Goal: Task Accomplishment & Management: Manage account settings

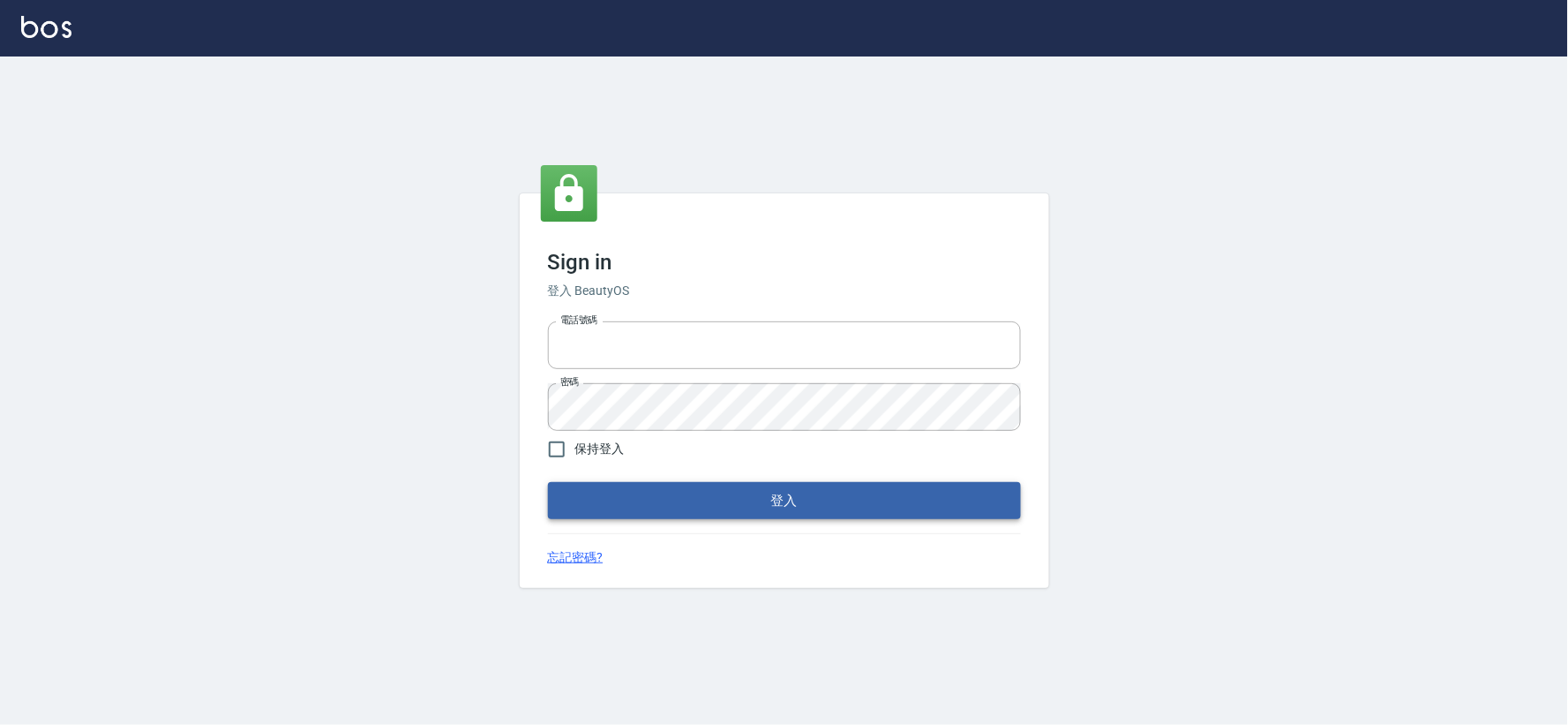
type input "034258365"
click at [763, 483] on button "登入" at bounding box center [784, 501] width 473 height 37
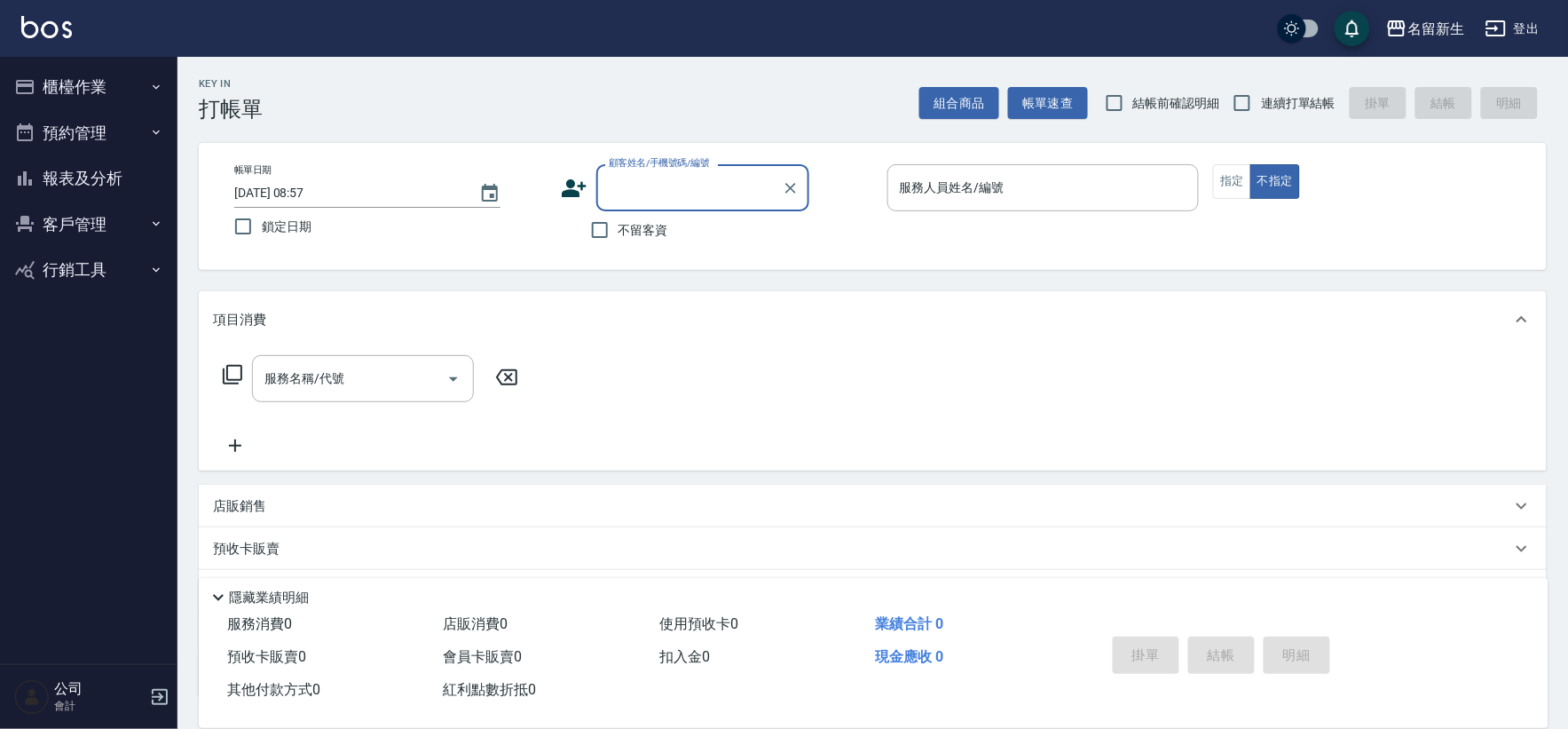
click at [147, 85] on button "櫃檯作業" at bounding box center [88, 87] width 163 height 46
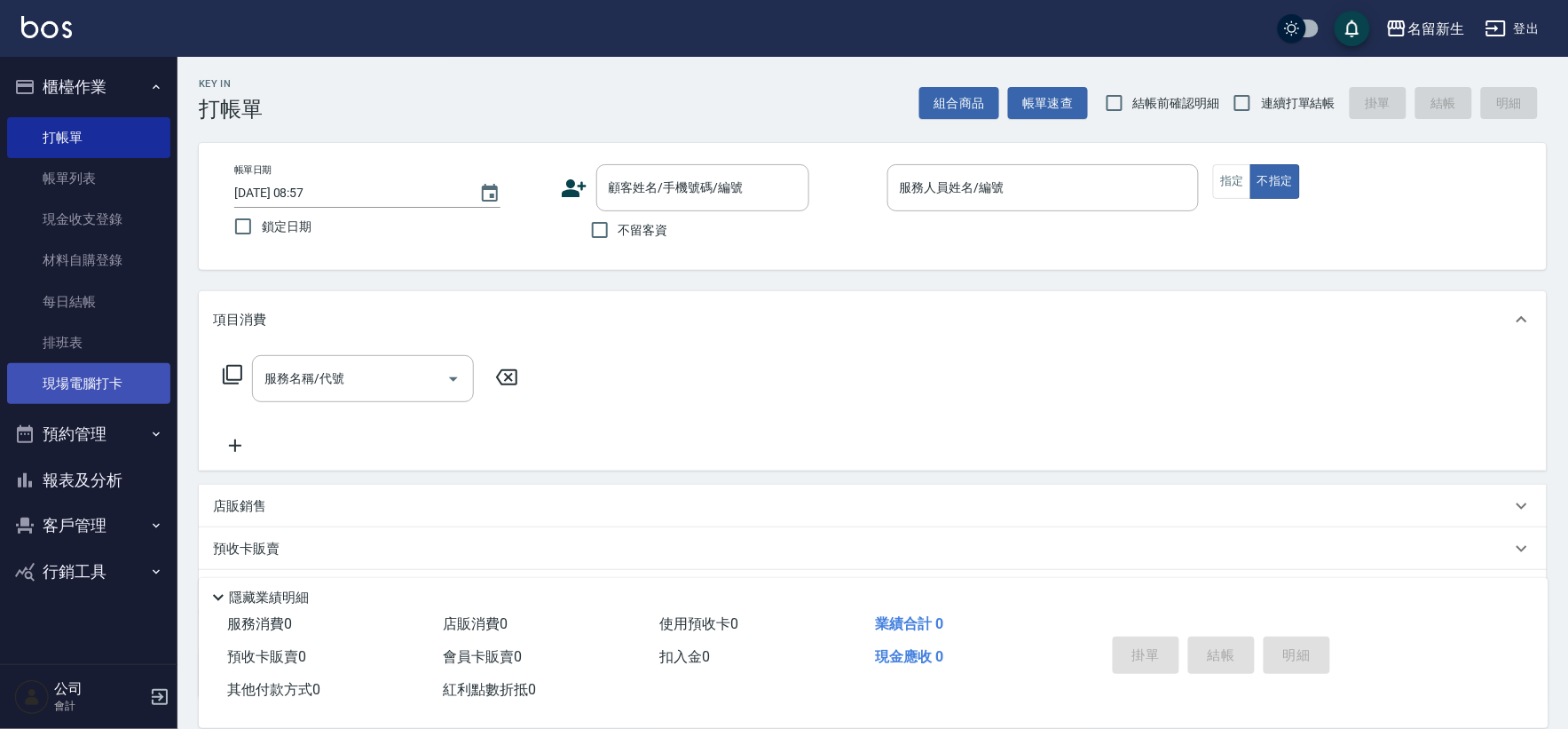
click at [142, 378] on link "現場電腦打卡" at bounding box center [88, 383] width 163 height 41
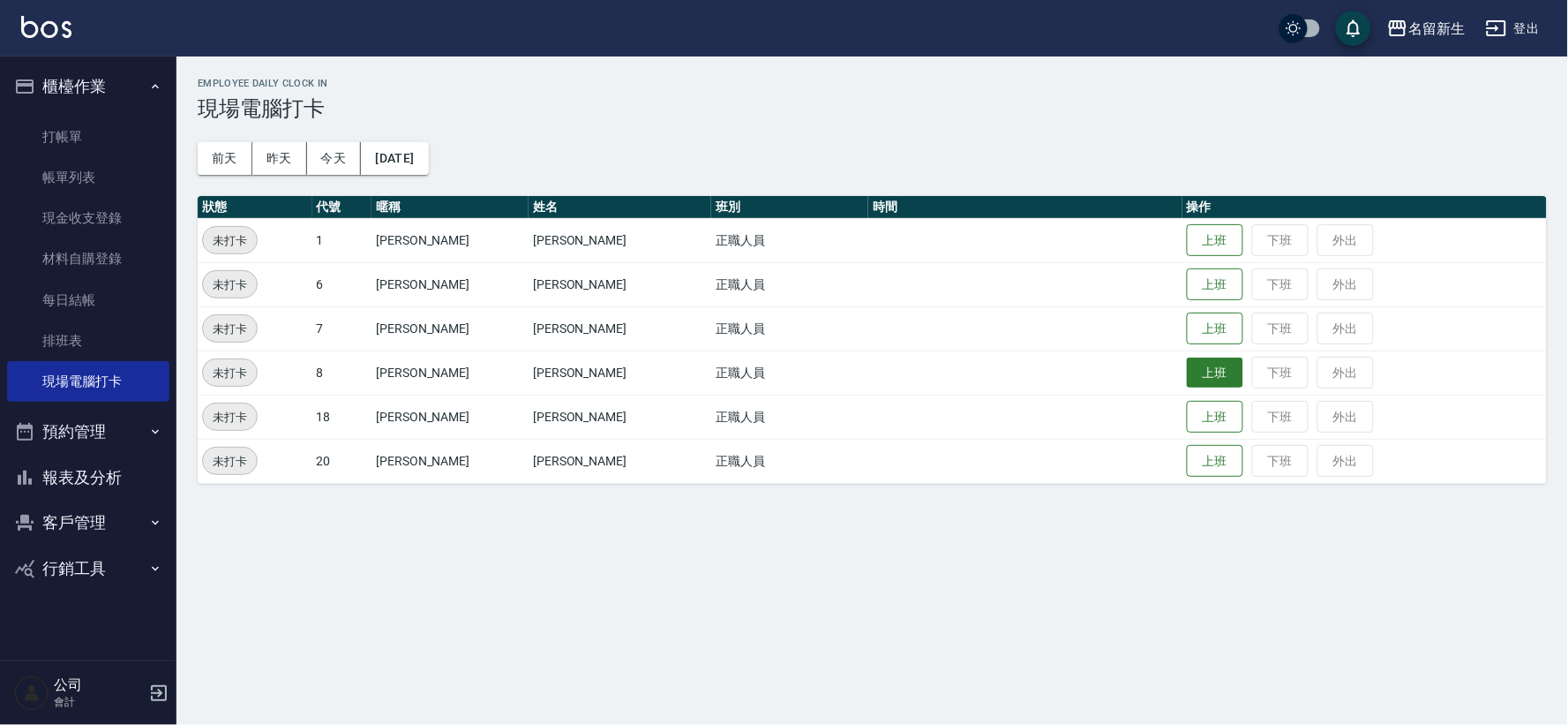
click at [1187, 365] on button "上班" at bounding box center [1215, 372] width 56 height 30
click at [1209, 230] on button "上班" at bounding box center [1215, 240] width 56 height 30
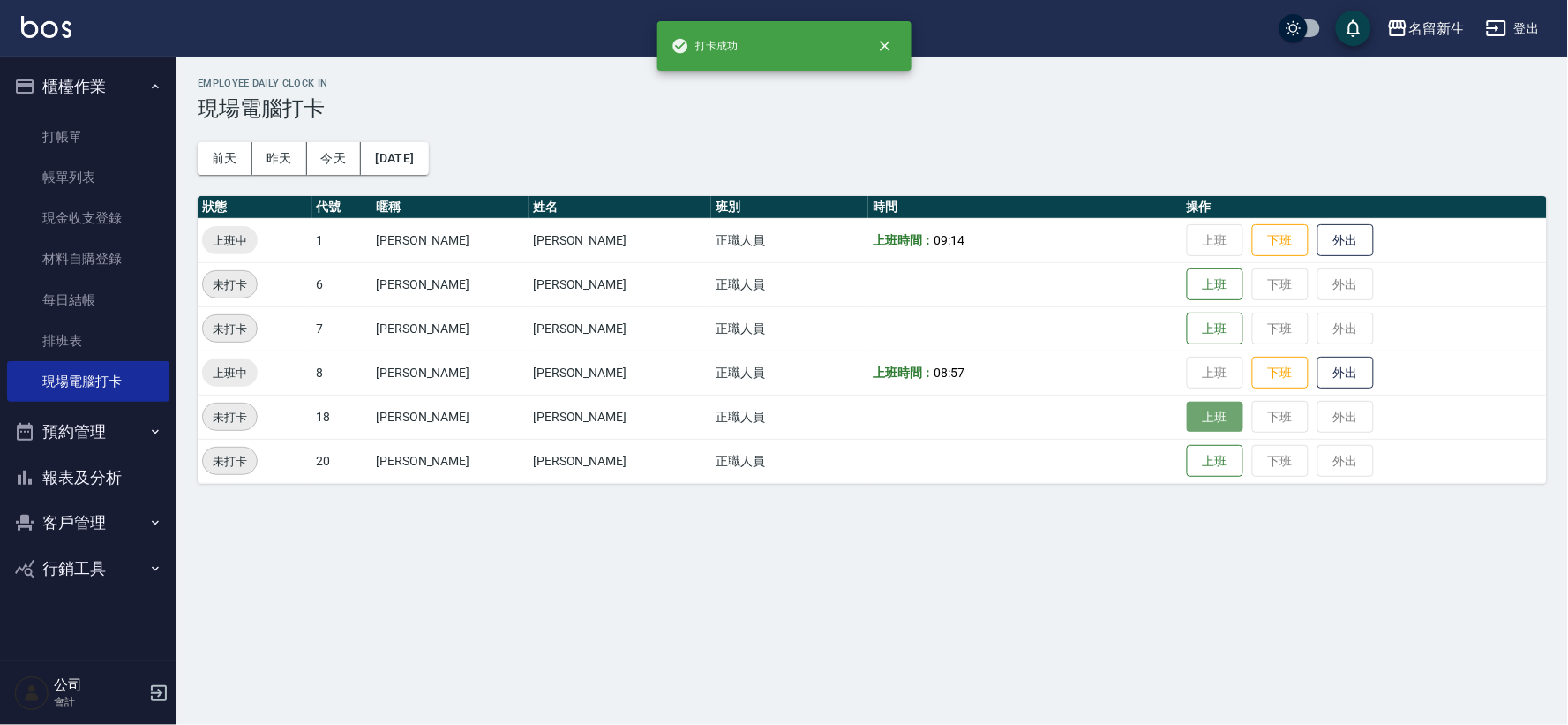
click at [1187, 410] on button "上班" at bounding box center [1215, 416] width 56 height 30
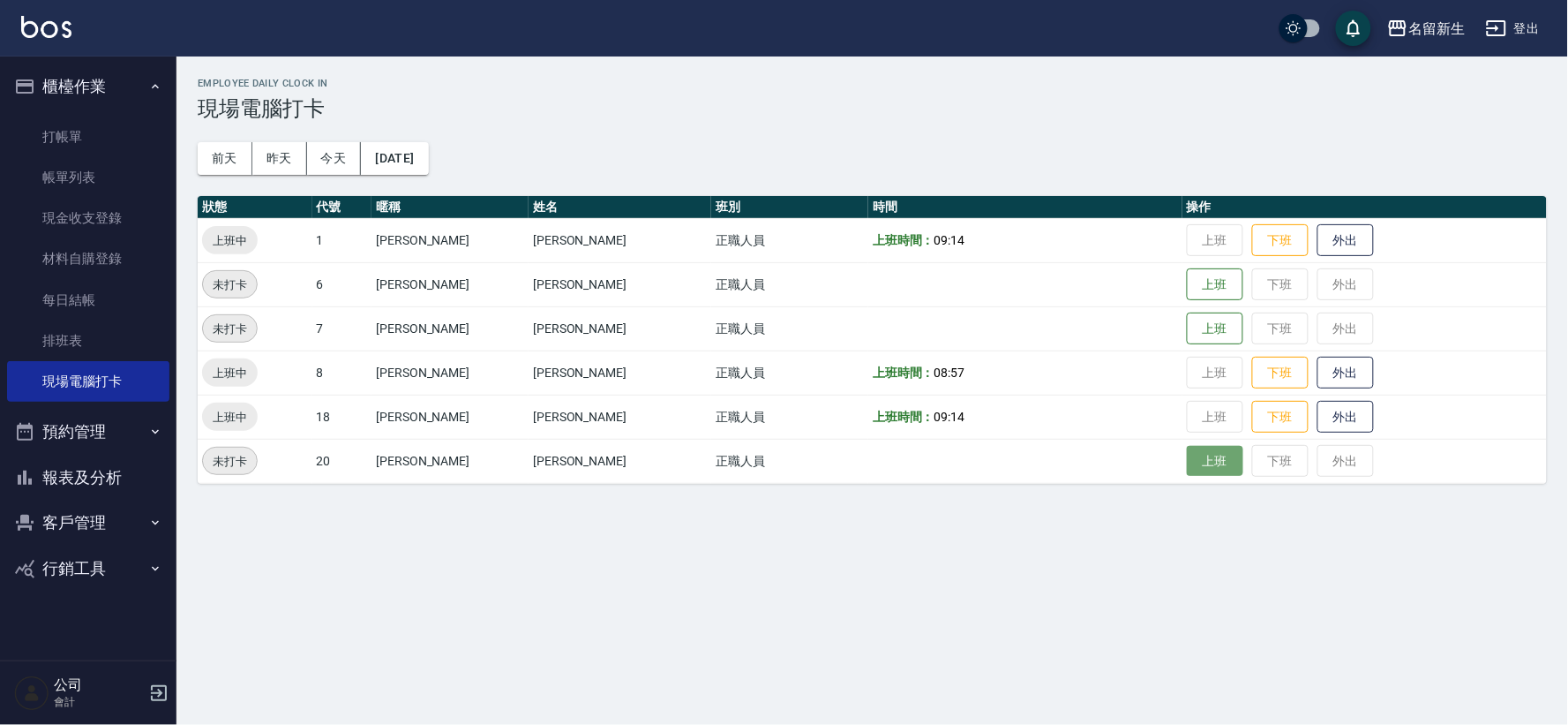
click at [1197, 465] on button "上班" at bounding box center [1215, 460] width 56 height 30
click at [1187, 286] on button "上班" at bounding box center [1215, 284] width 56 height 30
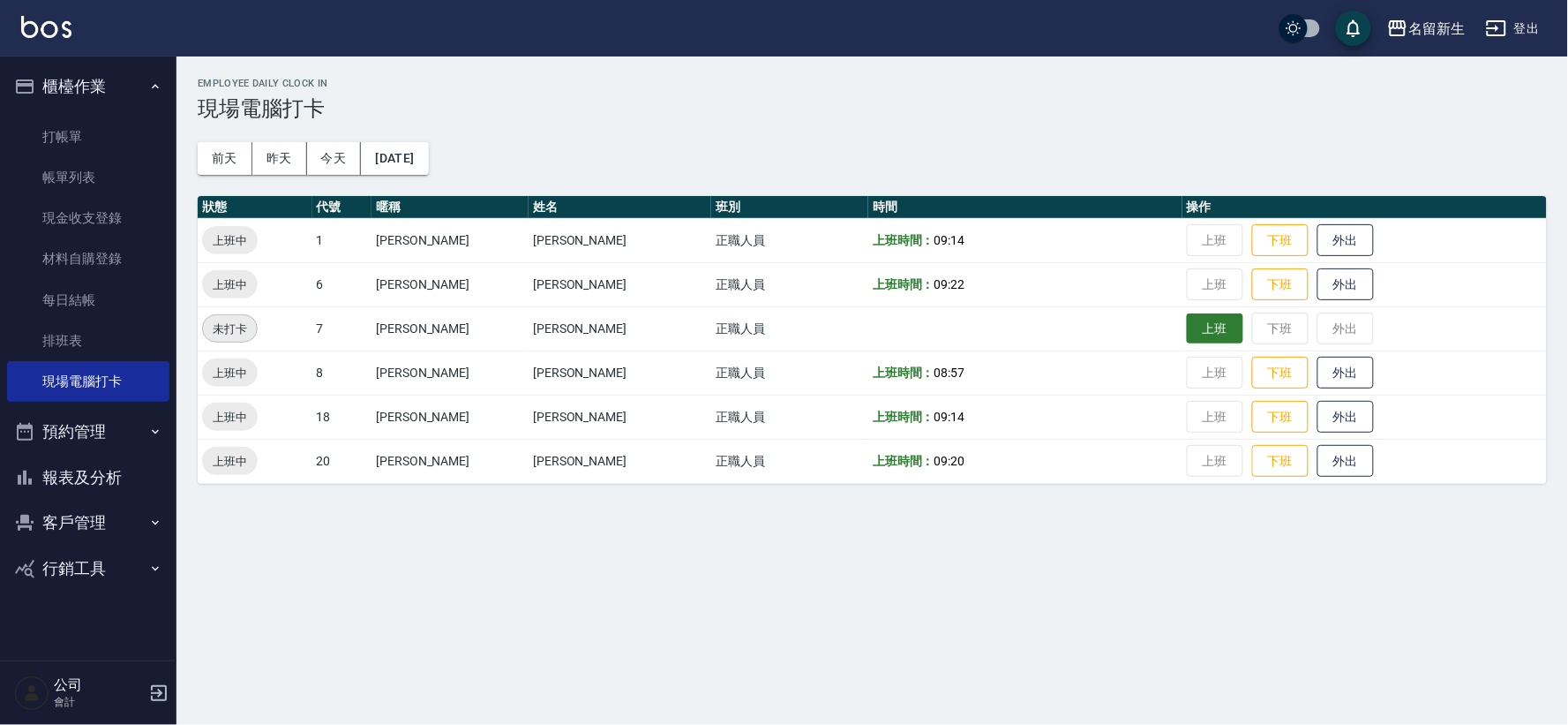
click at [1202, 322] on button "上班" at bounding box center [1215, 328] width 56 height 30
click at [65, 68] on button "櫃檯作業" at bounding box center [88, 87] width 162 height 46
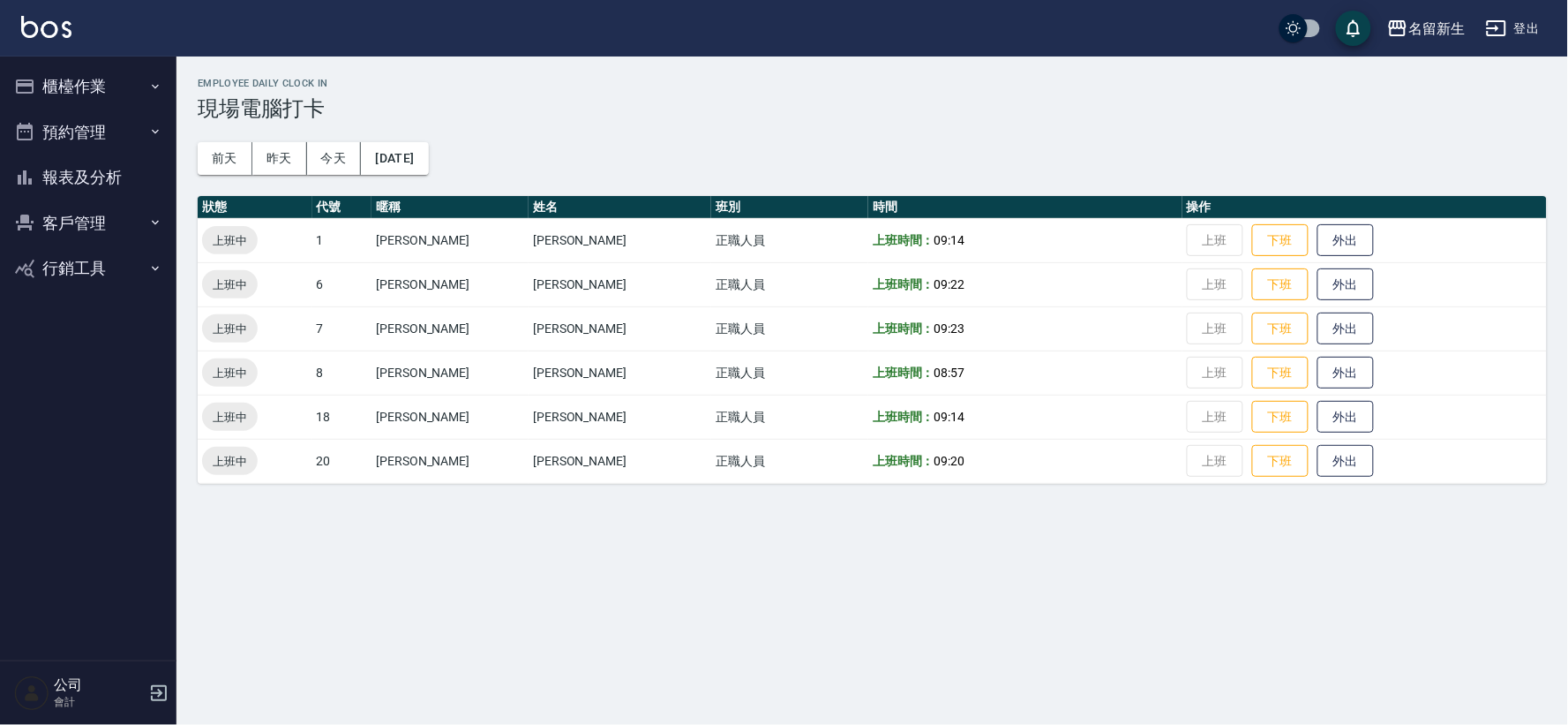
click at [120, 171] on button "報表及分析" at bounding box center [88, 177] width 162 height 46
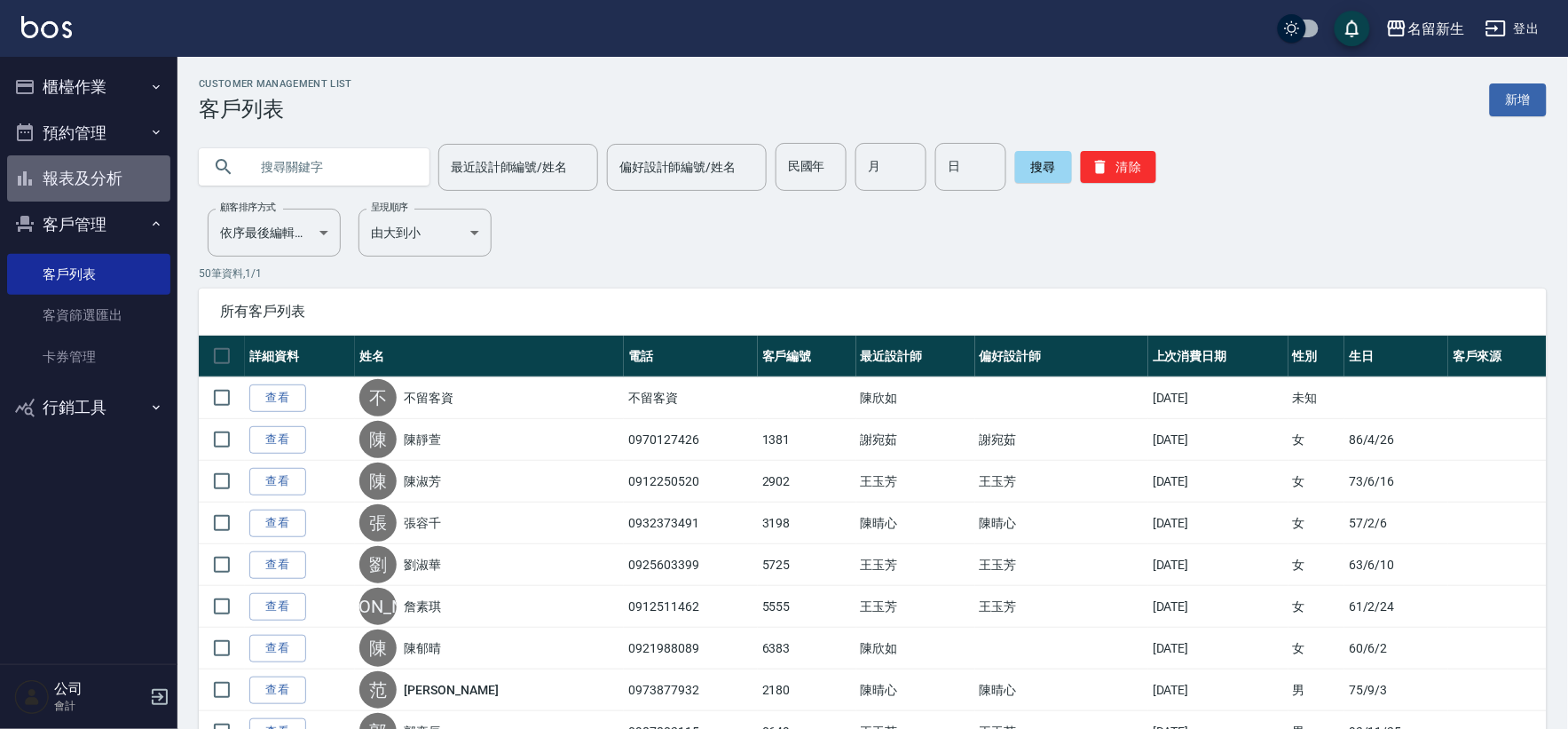
click at [78, 177] on button "報表及分析" at bounding box center [88, 178] width 163 height 46
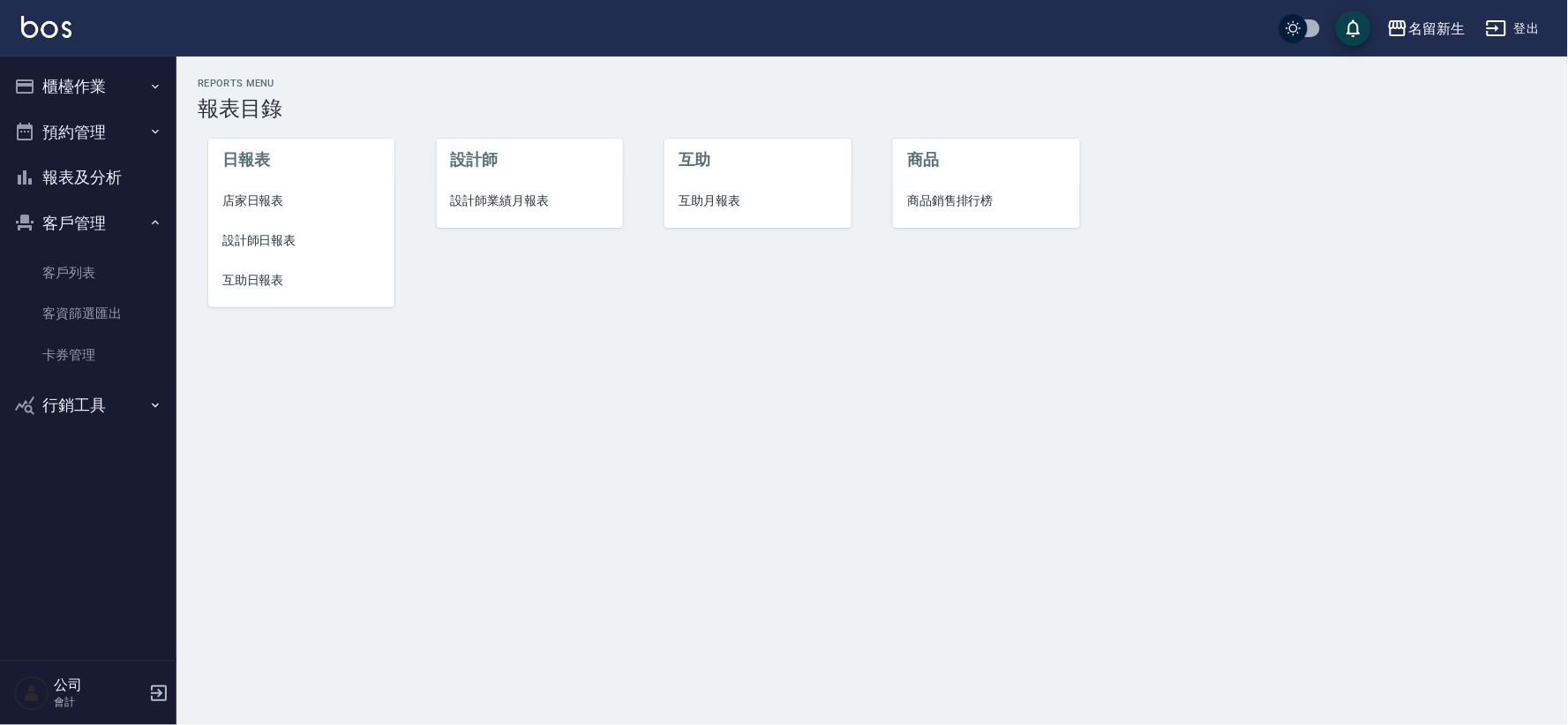
click at [92, 210] on button "客戶管理" at bounding box center [88, 223] width 162 height 46
click at [90, 169] on button "報表及分析" at bounding box center [88, 177] width 162 height 46
click at [499, 205] on span "設計師業績月報表" at bounding box center [529, 201] width 158 height 19
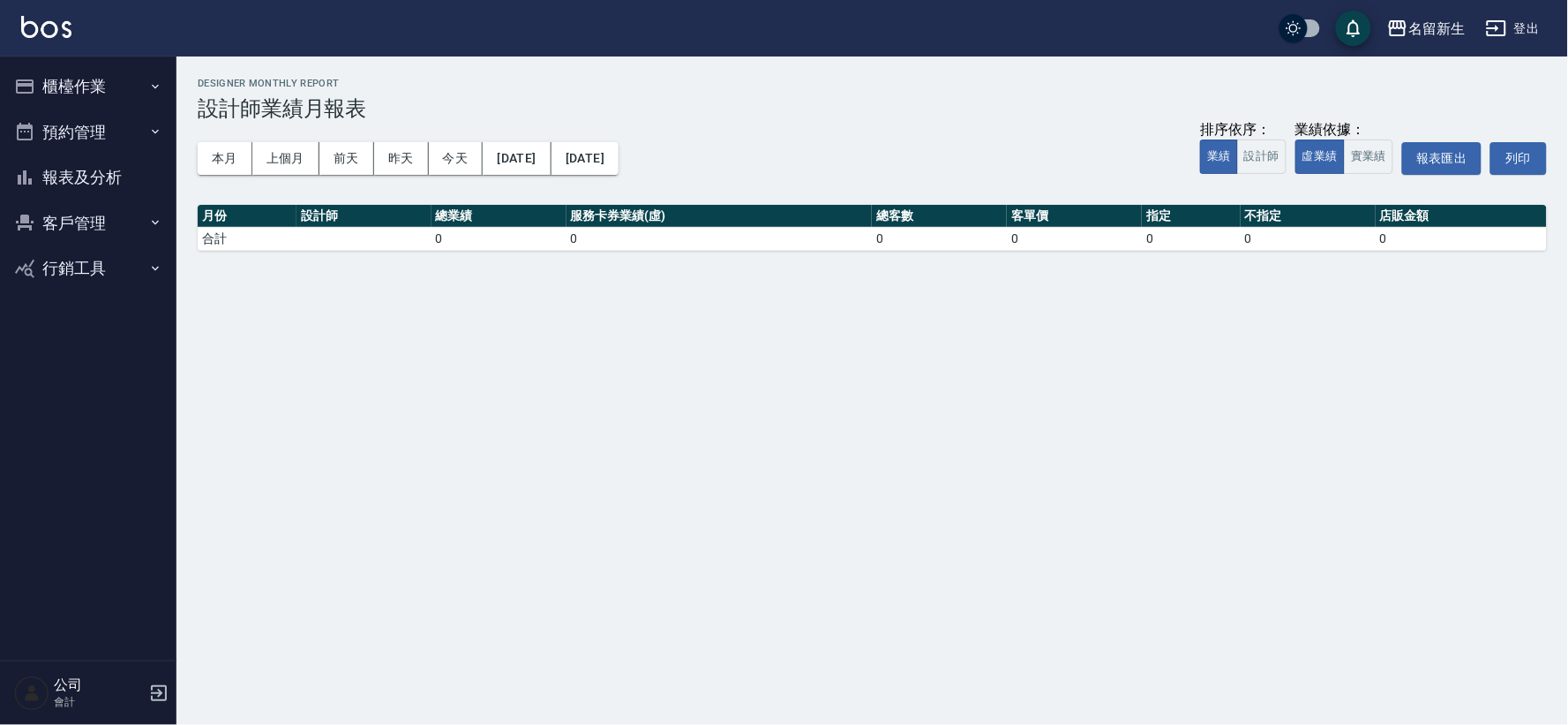
click at [107, 216] on button "客戶管理" at bounding box center [88, 223] width 162 height 46
click at [98, 244] on button "客戶管理" at bounding box center [88, 223] width 162 height 46
drag, startPoint x: 98, startPoint y: 172, endPoint x: 116, endPoint y: 203, distance: 35.8
click at [100, 173] on button "報表及分析" at bounding box center [88, 177] width 162 height 46
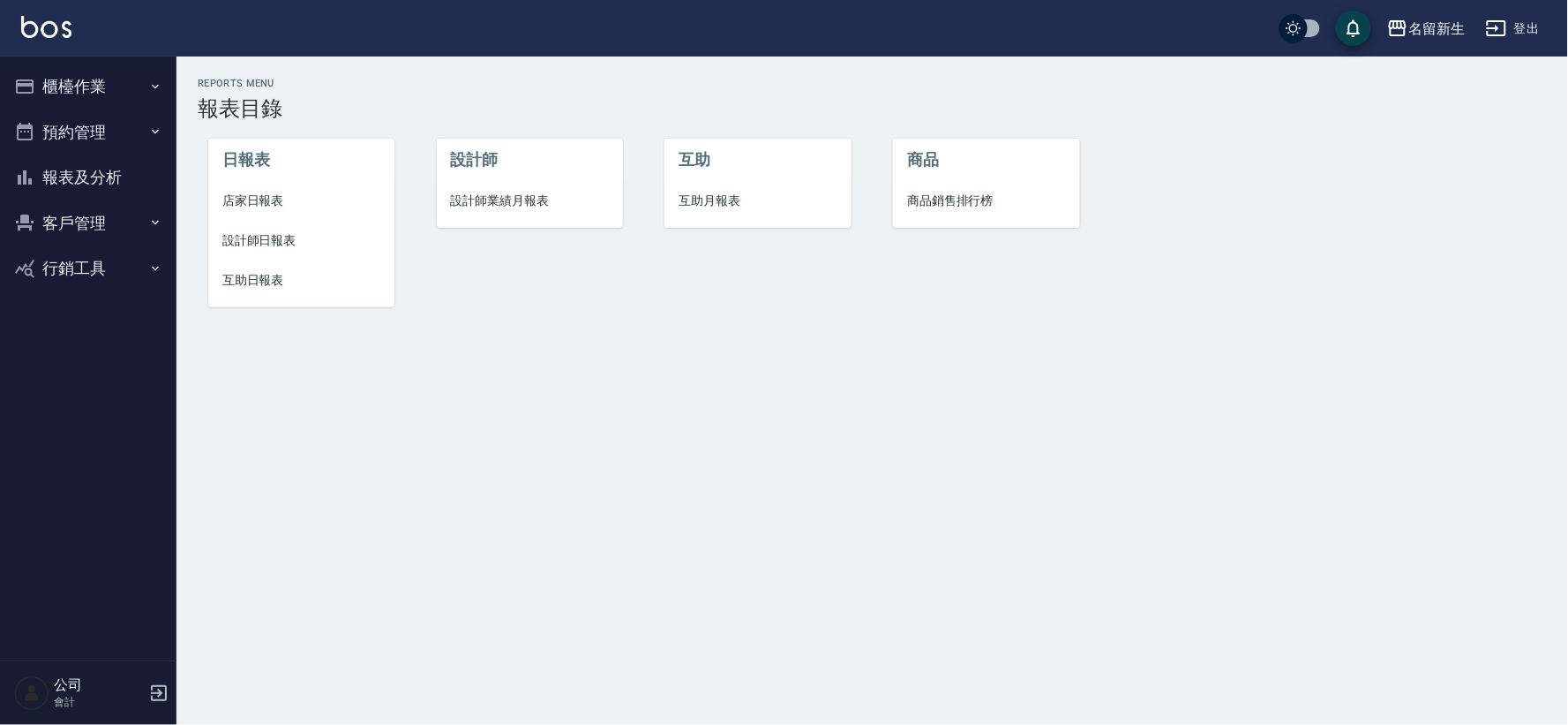
click at [513, 205] on span "設計師業績月報表" at bounding box center [529, 201] width 158 height 19
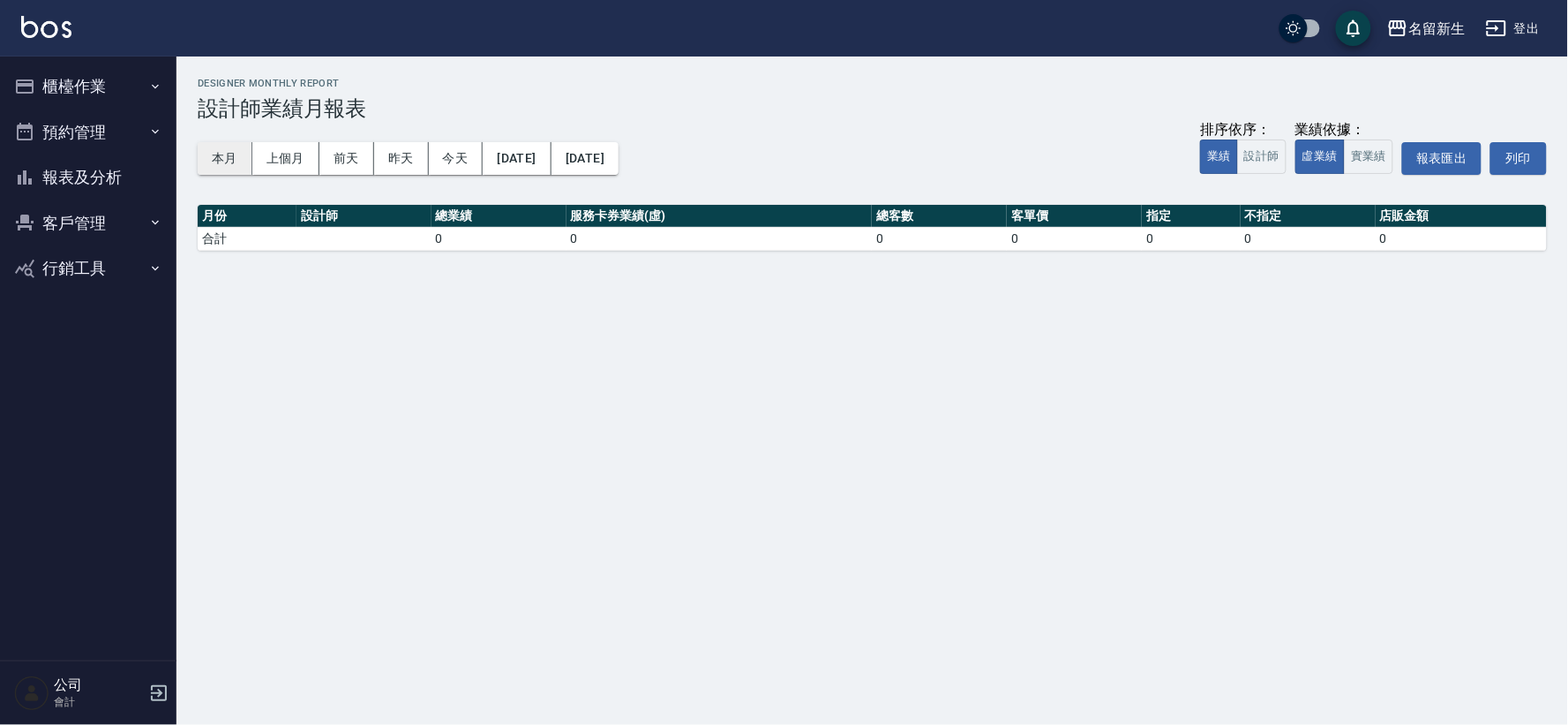
click at [218, 162] on button "本月" at bounding box center [225, 157] width 55 height 32
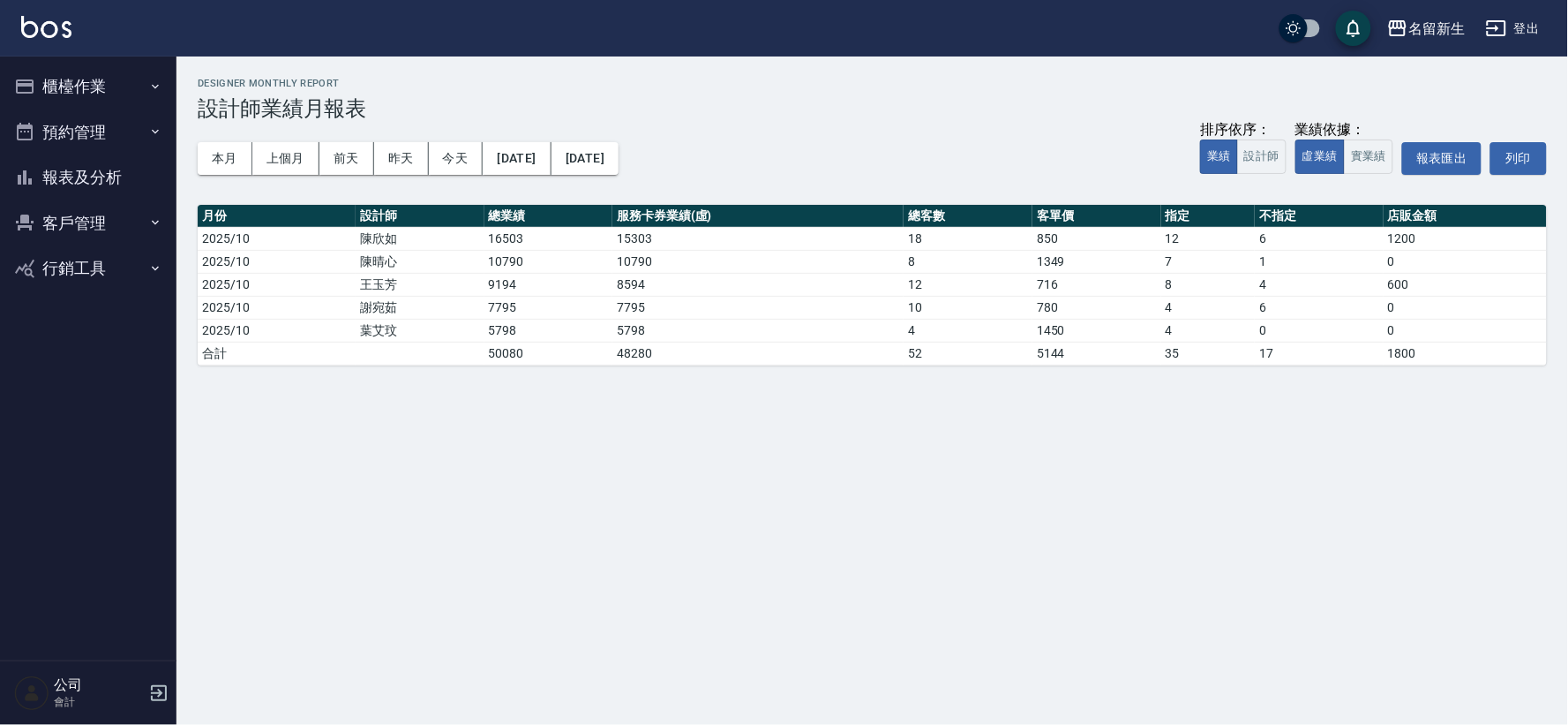
click at [76, 214] on button "客戶管理" at bounding box center [88, 223] width 162 height 46
click at [93, 279] on link "客戶列表" at bounding box center [88, 272] width 162 height 40
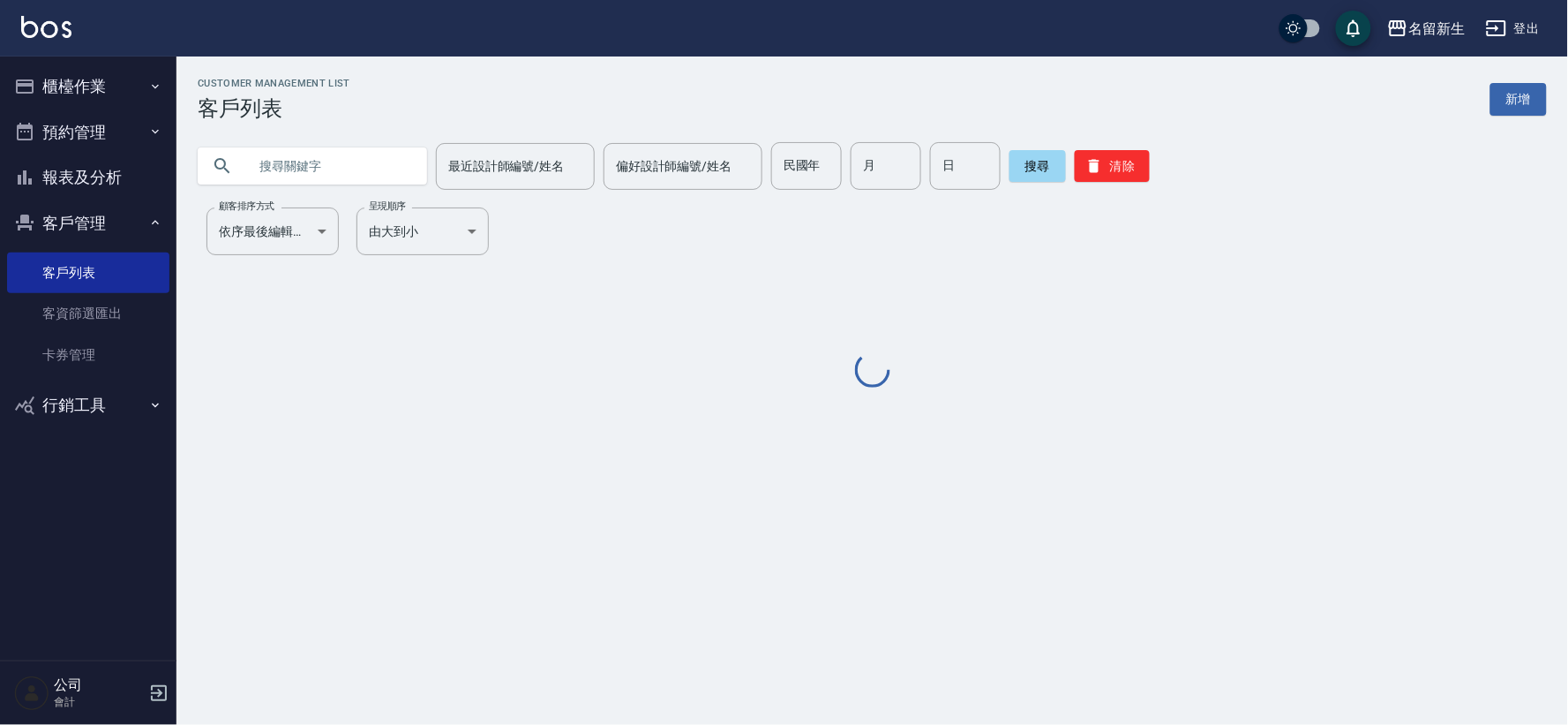
click at [314, 166] on input "text" at bounding box center [330, 165] width 166 height 47
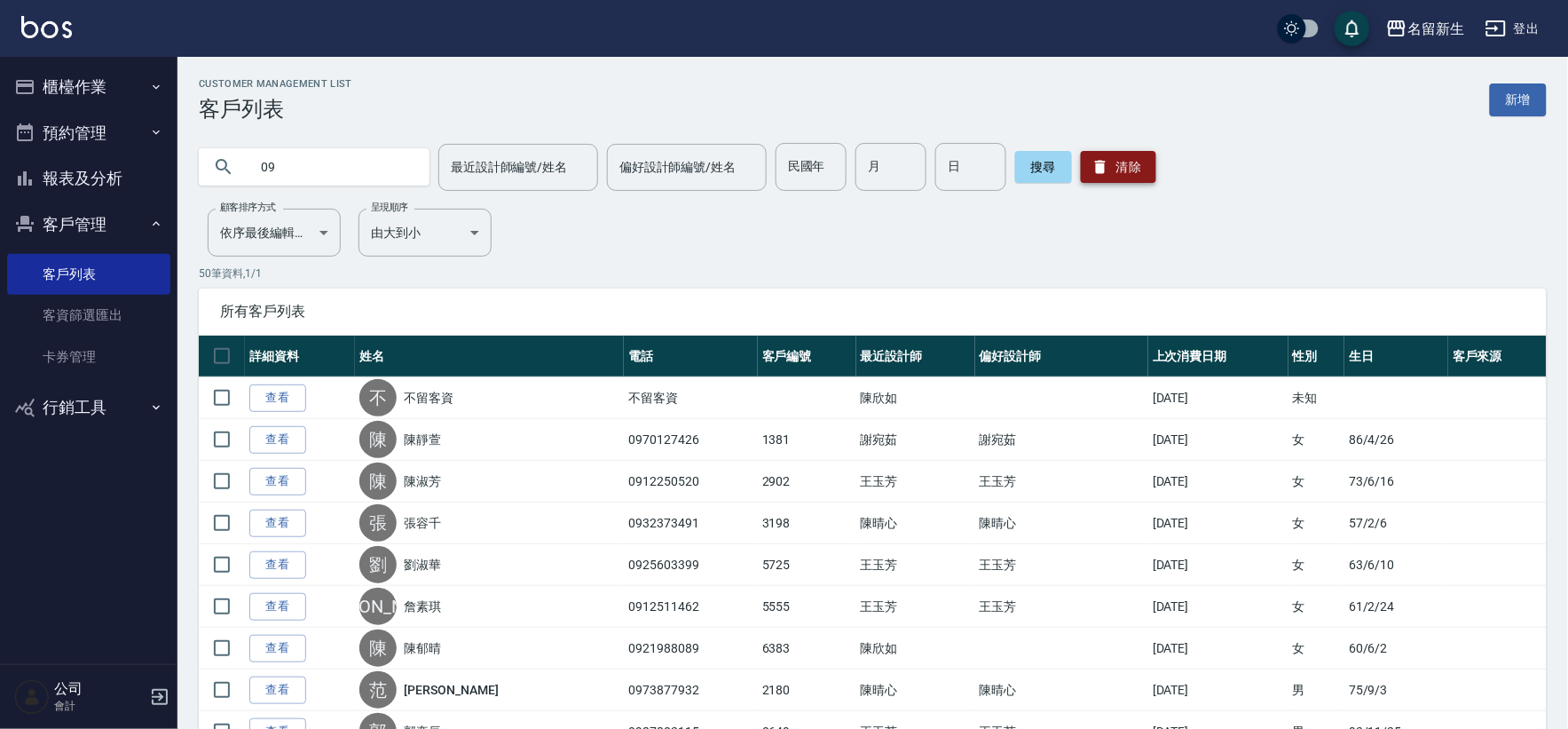
type input "09"
click at [1120, 164] on button "清除" at bounding box center [1119, 167] width 75 height 32
click at [43, 214] on button "客戶管理" at bounding box center [88, 225] width 163 height 46
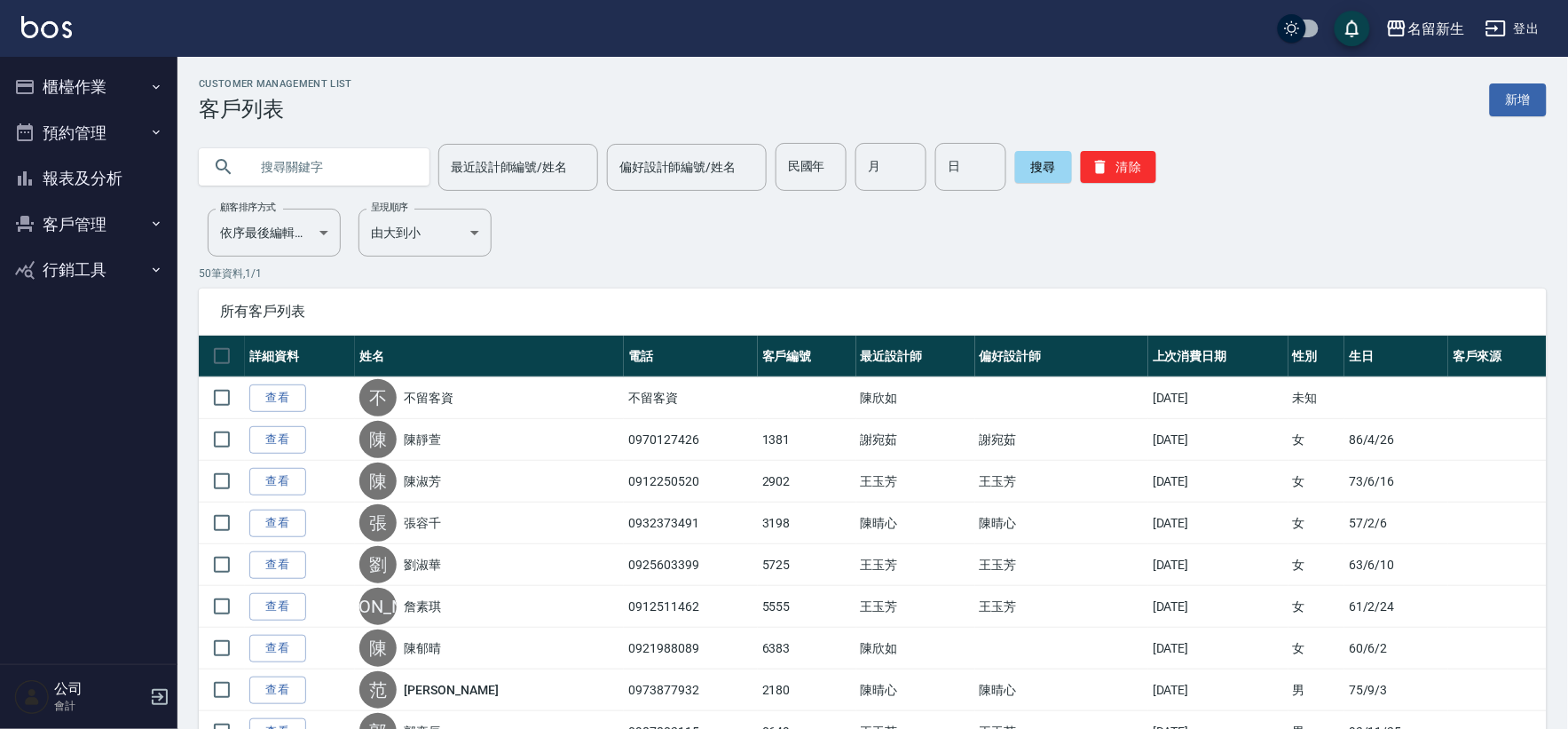
click at [87, 174] on button "報表及分析" at bounding box center [88, 178] width 163 height 46
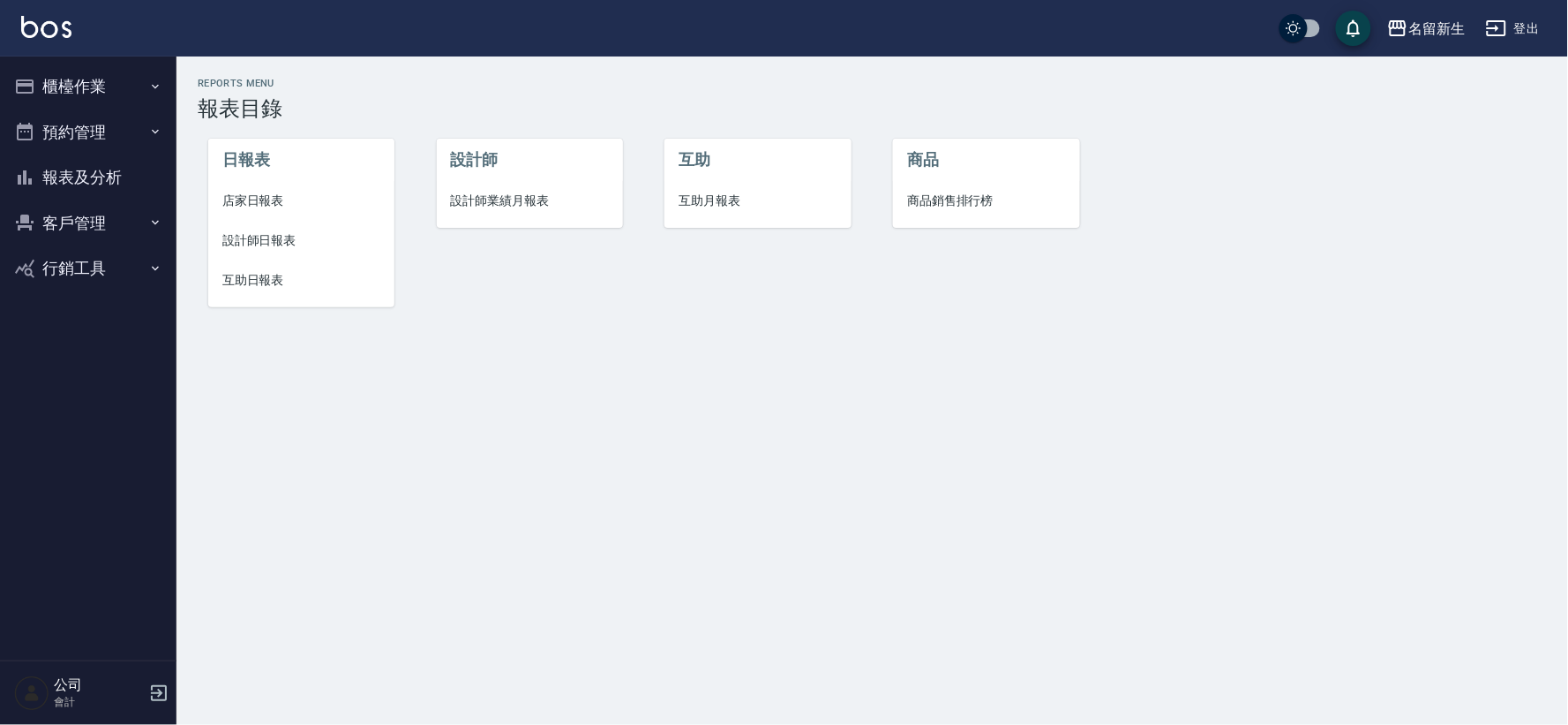
click at [520, 186] on li "設計師業績月報表" at bounding box center [529, 201] width 186 height 39
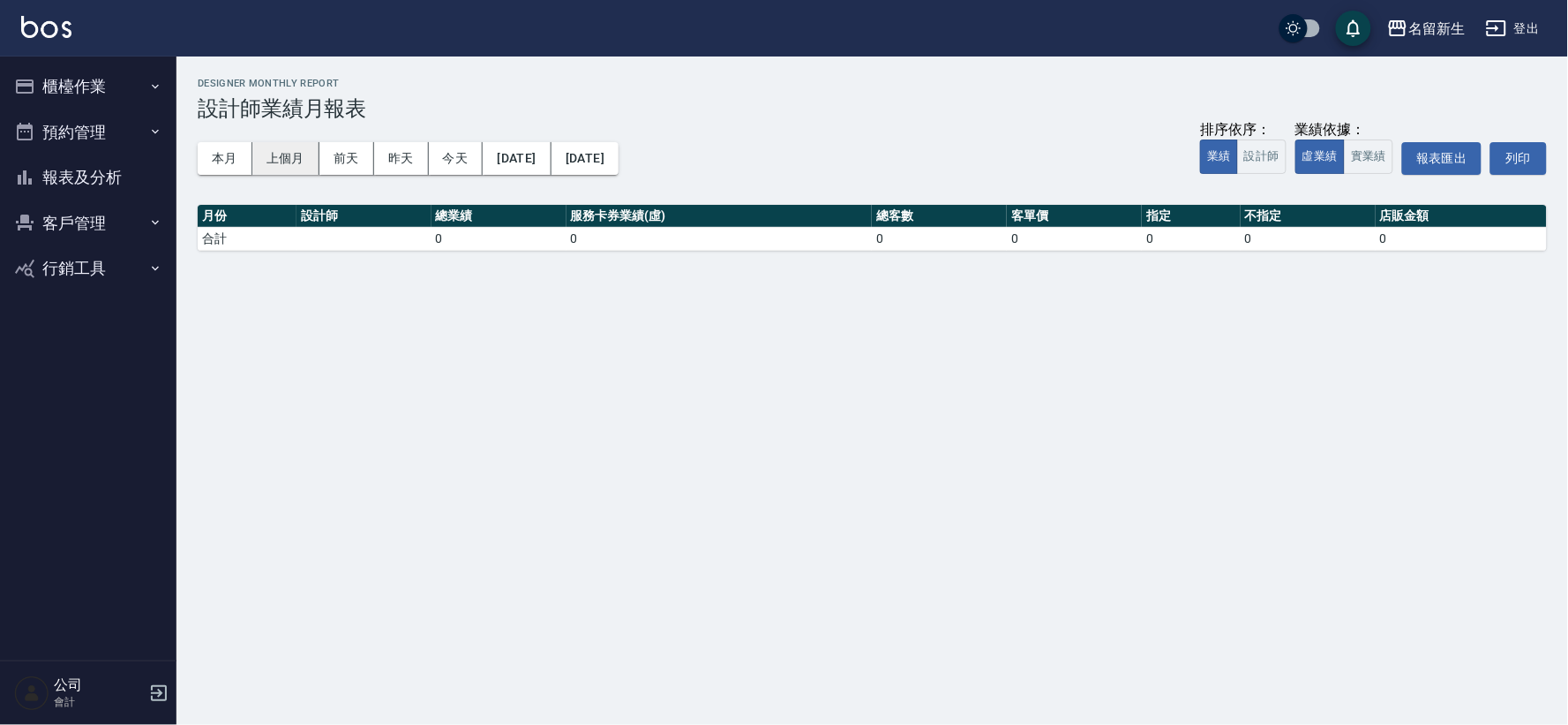
click at [312, 165] on button "上個月" at bounding box center [286, 157] width 67 height 32
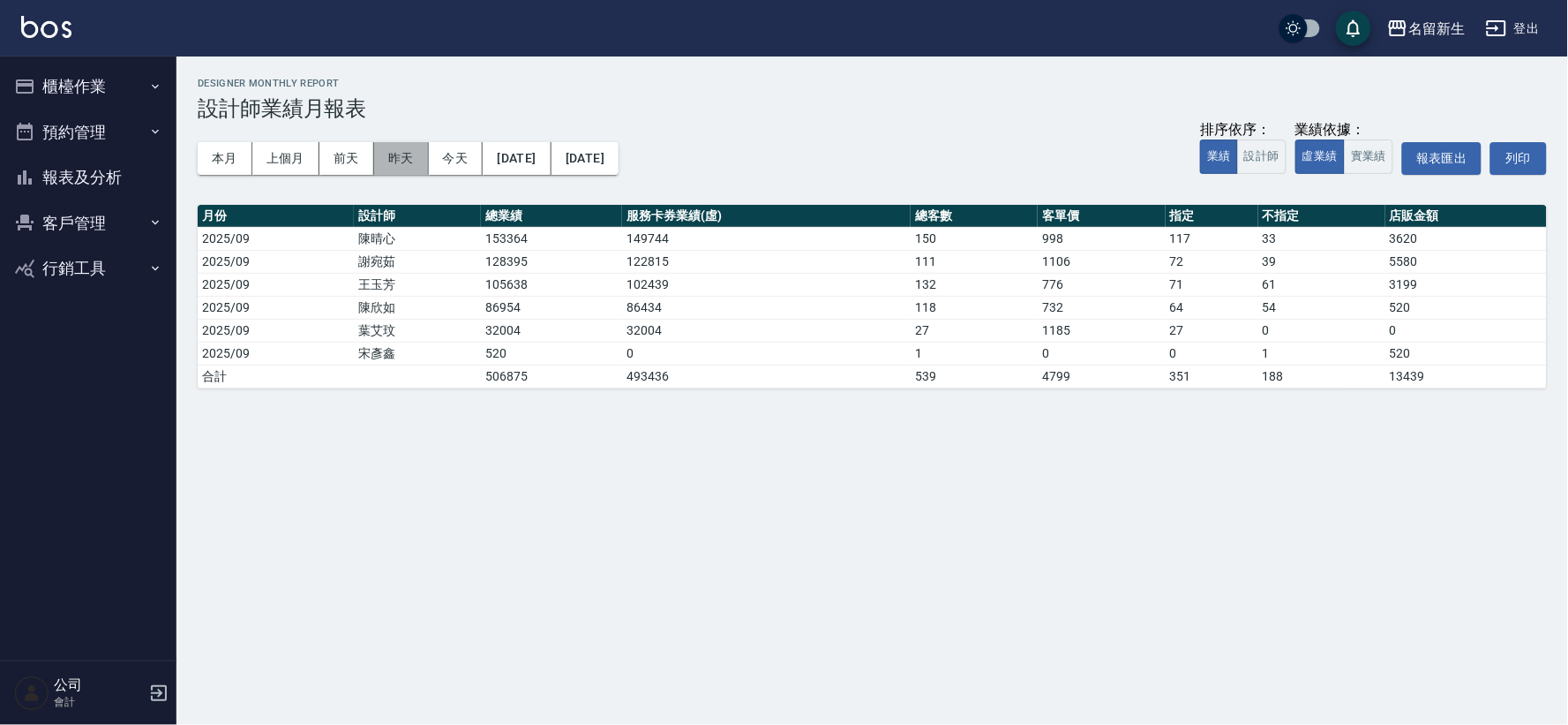
click at [391, 151] on button "昨天" at bounding box center [401, 157] width 55 height 32
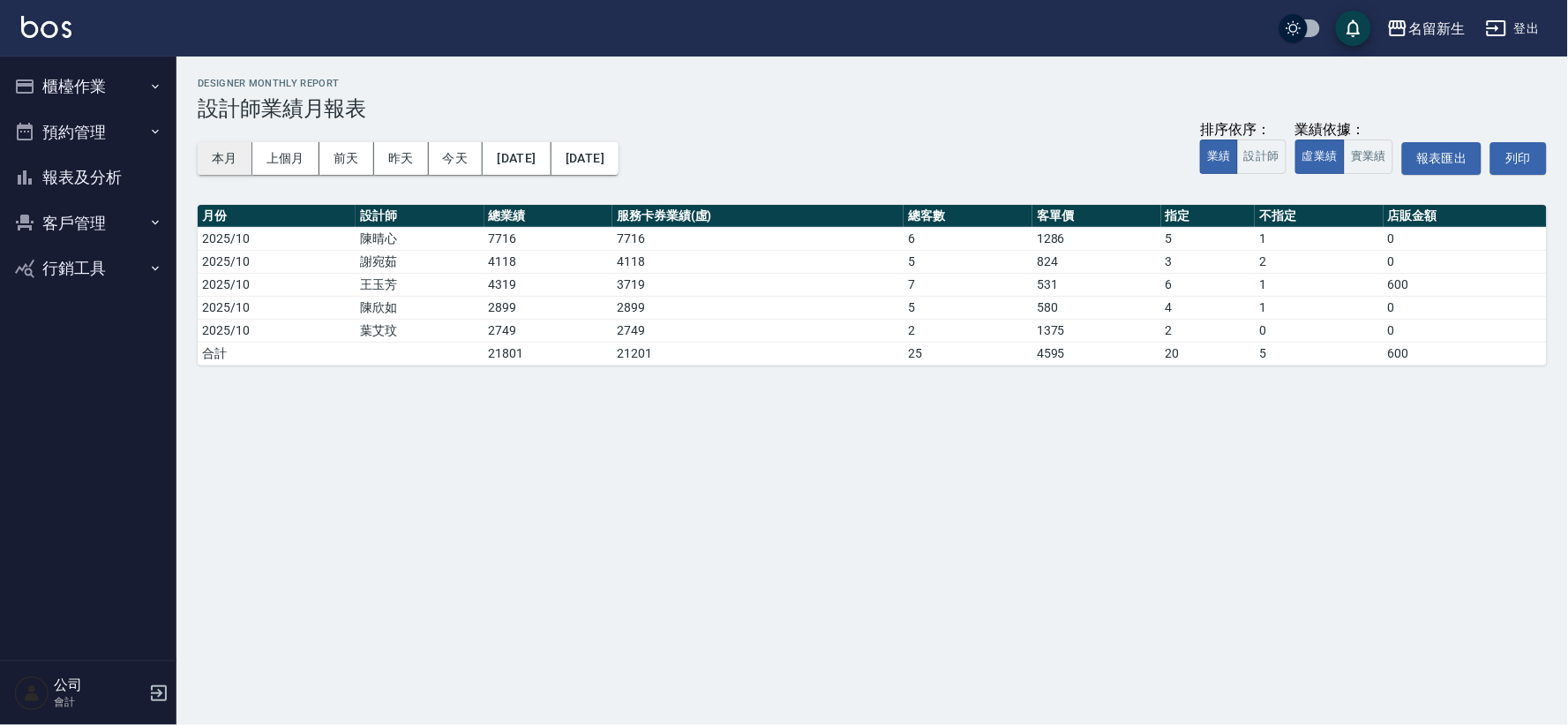
click at [234, 153] on button "本月" at bounding box center [225, 157] width 55 height 32
click at [54, 223] on button "客戶管理" at bounding box center [88, 223] width 162 height 46
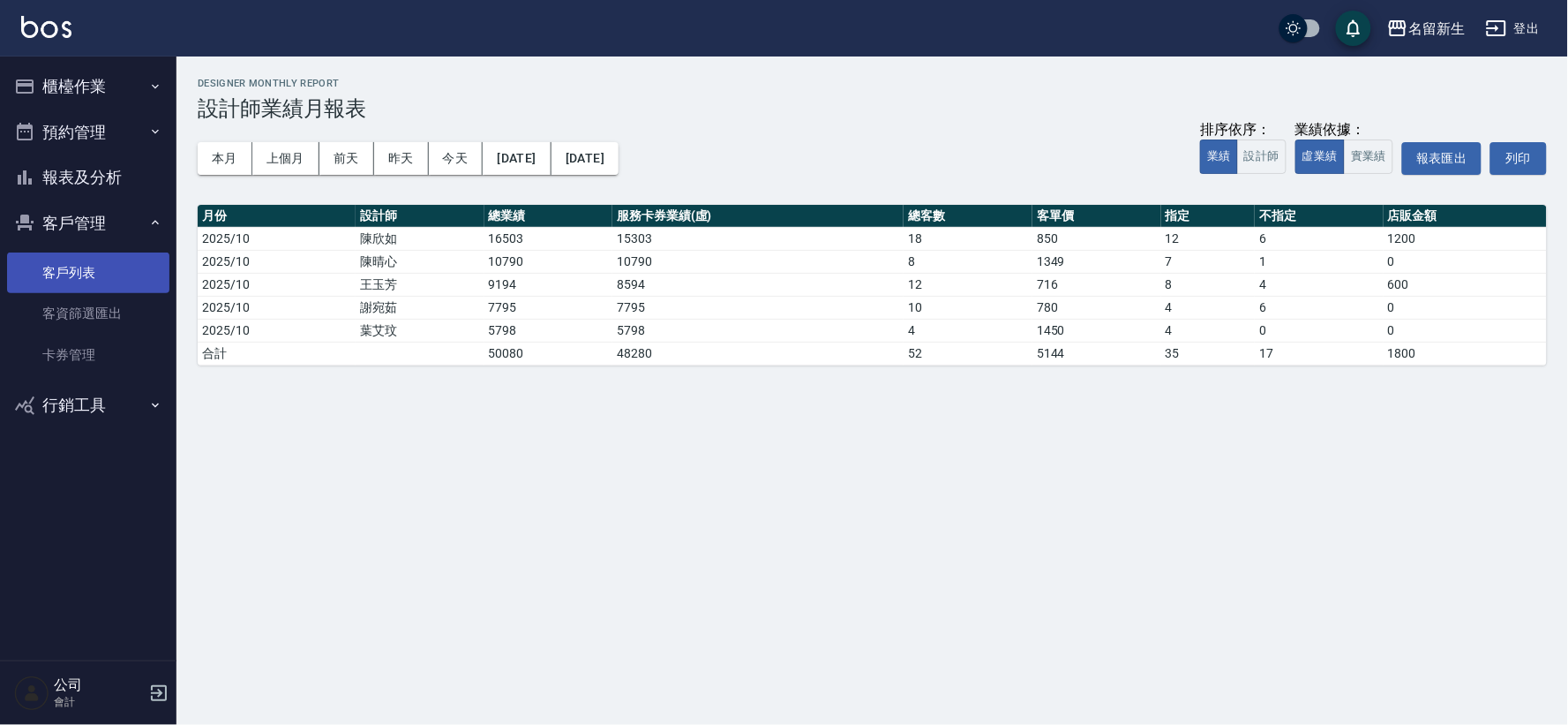
click at [54, 277] on link "客戶列表" at bounding box center [88, 272] width 162 height 40
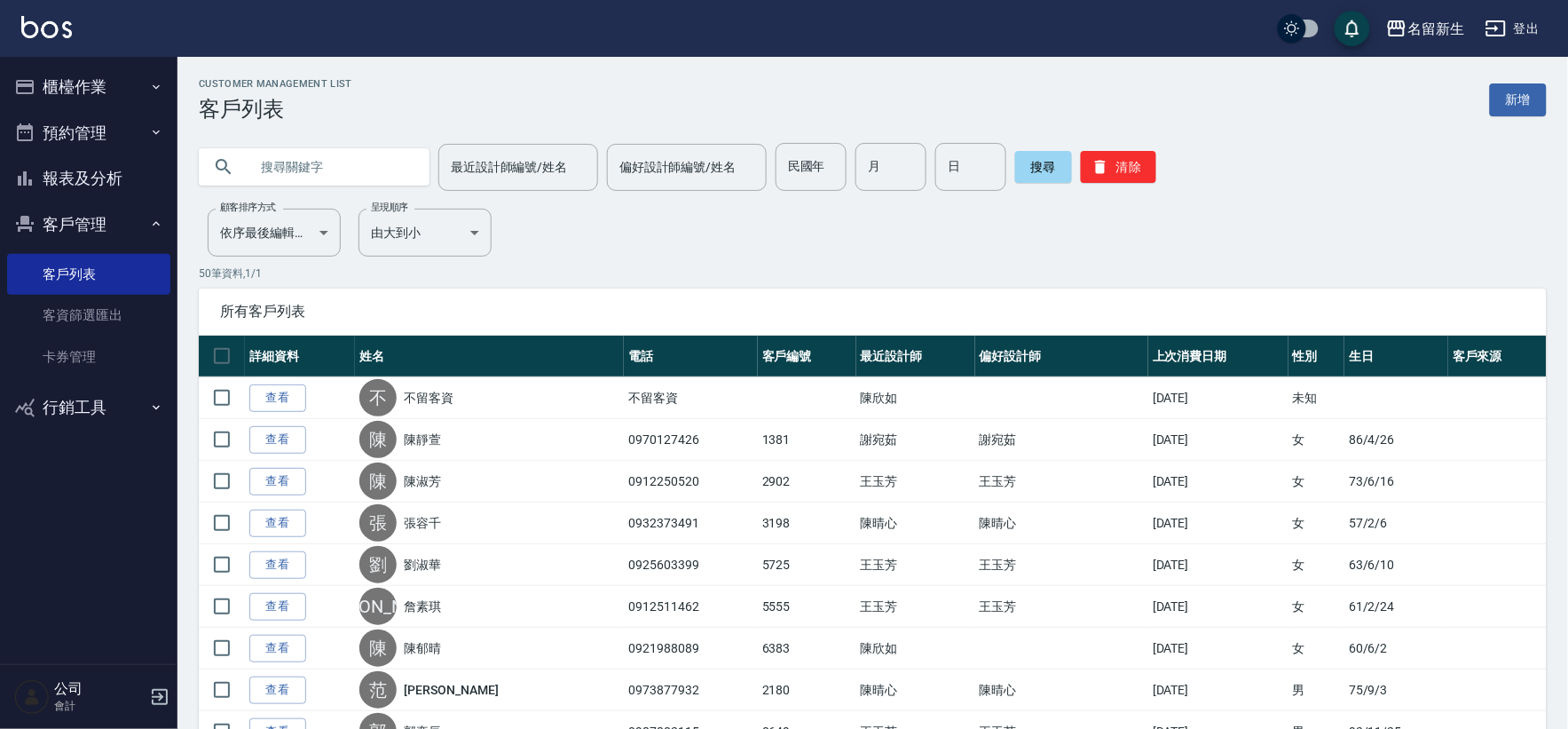
click at [1072, 176] on div "搜尋 清除" at bounding box center [1085, 166] width 141 height 47
click at [1113, 177] on button "清除" at bounding box center [1119, 167] width 75 height 32
click at [1138, 170] on button "清除" at bounding box center [1119, 167] width 75 height 32
drag, startPoint x: 250, startPoint y: 439, endPoint x: 0, endPoint y: 597, distance: 295.7
click at [249, 440] on link "查看" at bounding box center [277, 440] width 56 height 28
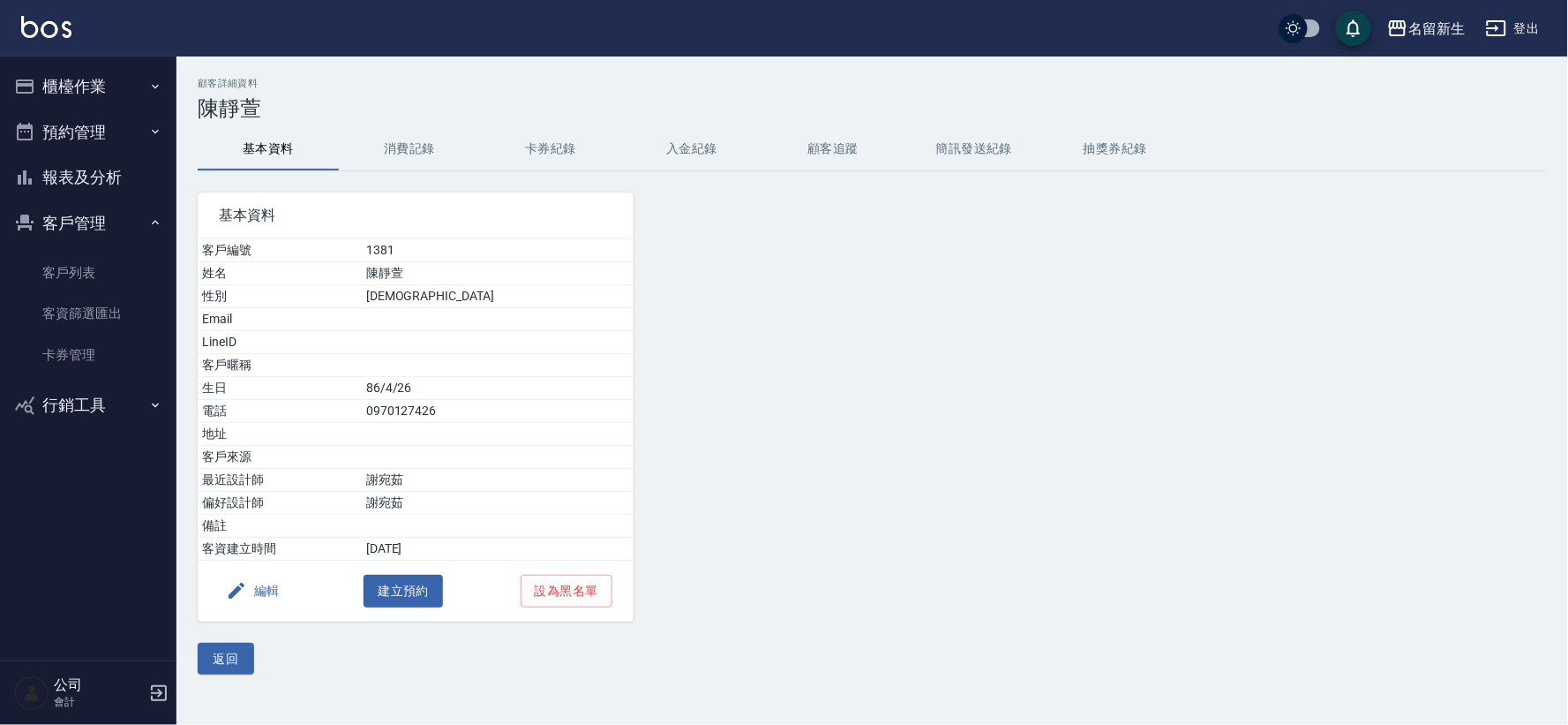
drag, startPoint x: 1567, startPoint y: 415, endPoint x: 1251, endPoint y: 483, distance: 323.2
click at [1558, 406] on div "顧客詳細資料 [PERSON_NAME]資料 消費記錄 卡券紀錄 入金紀錄 顧客追蹤 簡訊發送紀錄 抽獎券紀錄 基本資料 客戶編號 1381 姓名 [PERS…" at bounding box center [872, 376] width 1392 height 596
click at [84, 277] on link "客戶列表" at bounding box center [88, 272] width 162 height 40
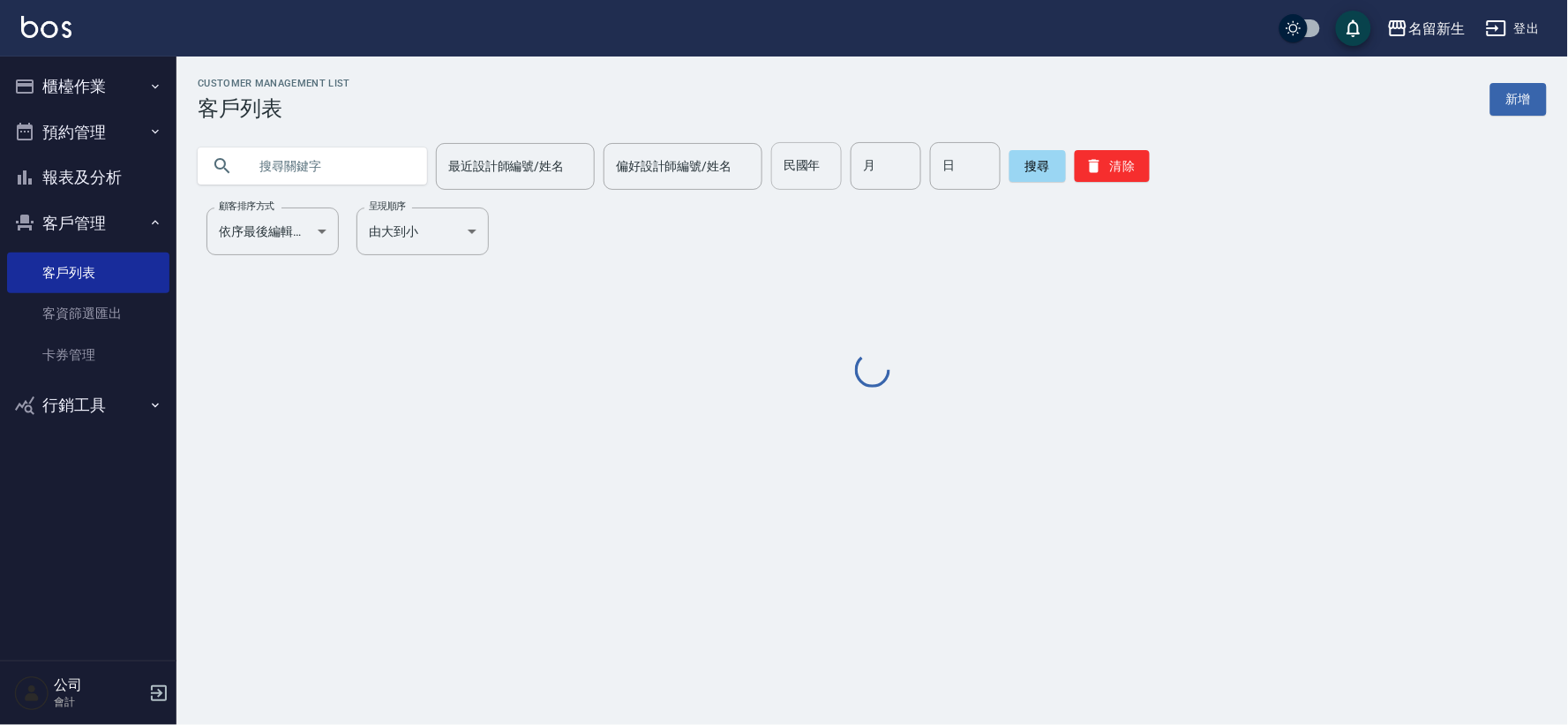
click at [808, 165] on div "民國年 民國年" at bounding box center [807, 165] width 71 height 47
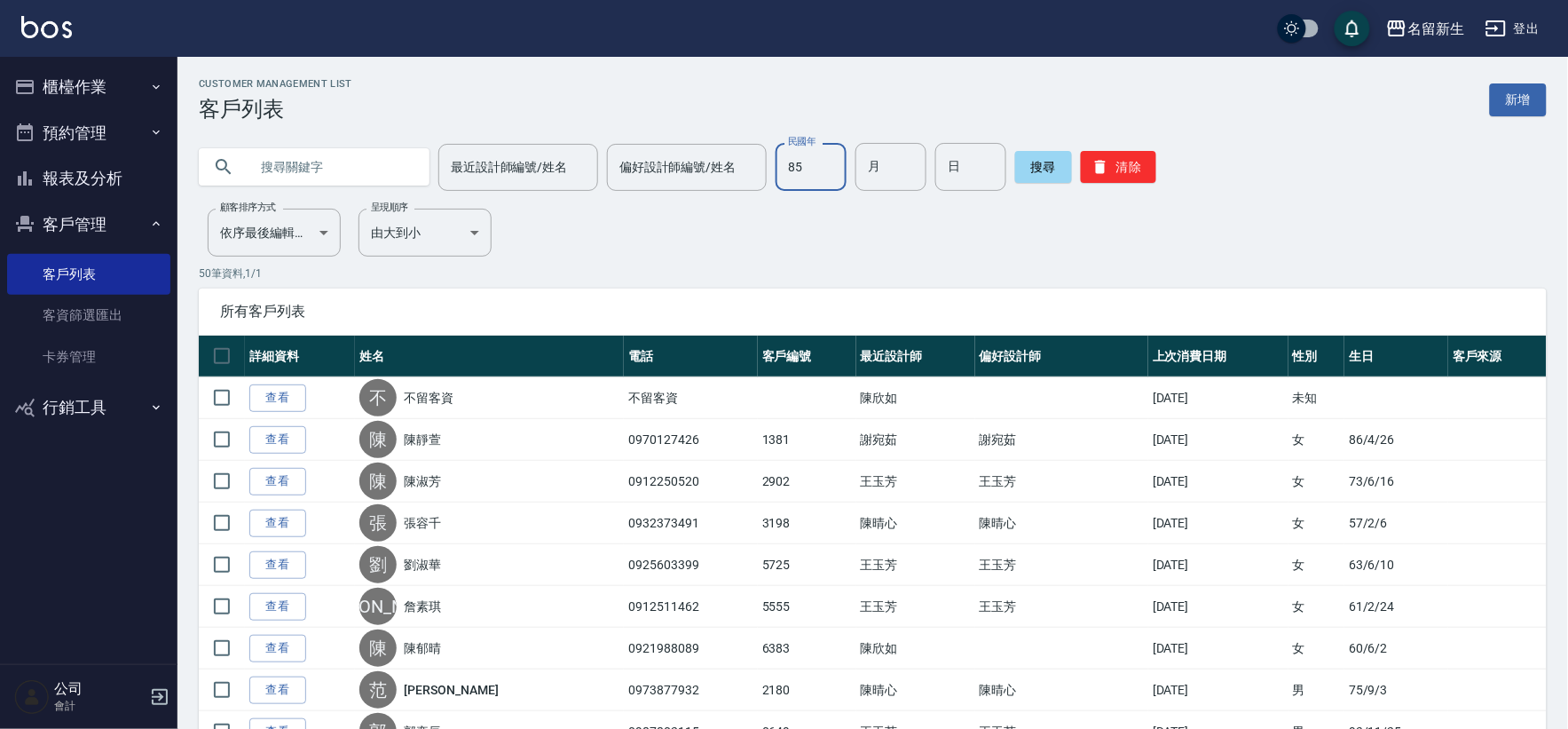
type input "85"
type input "10"
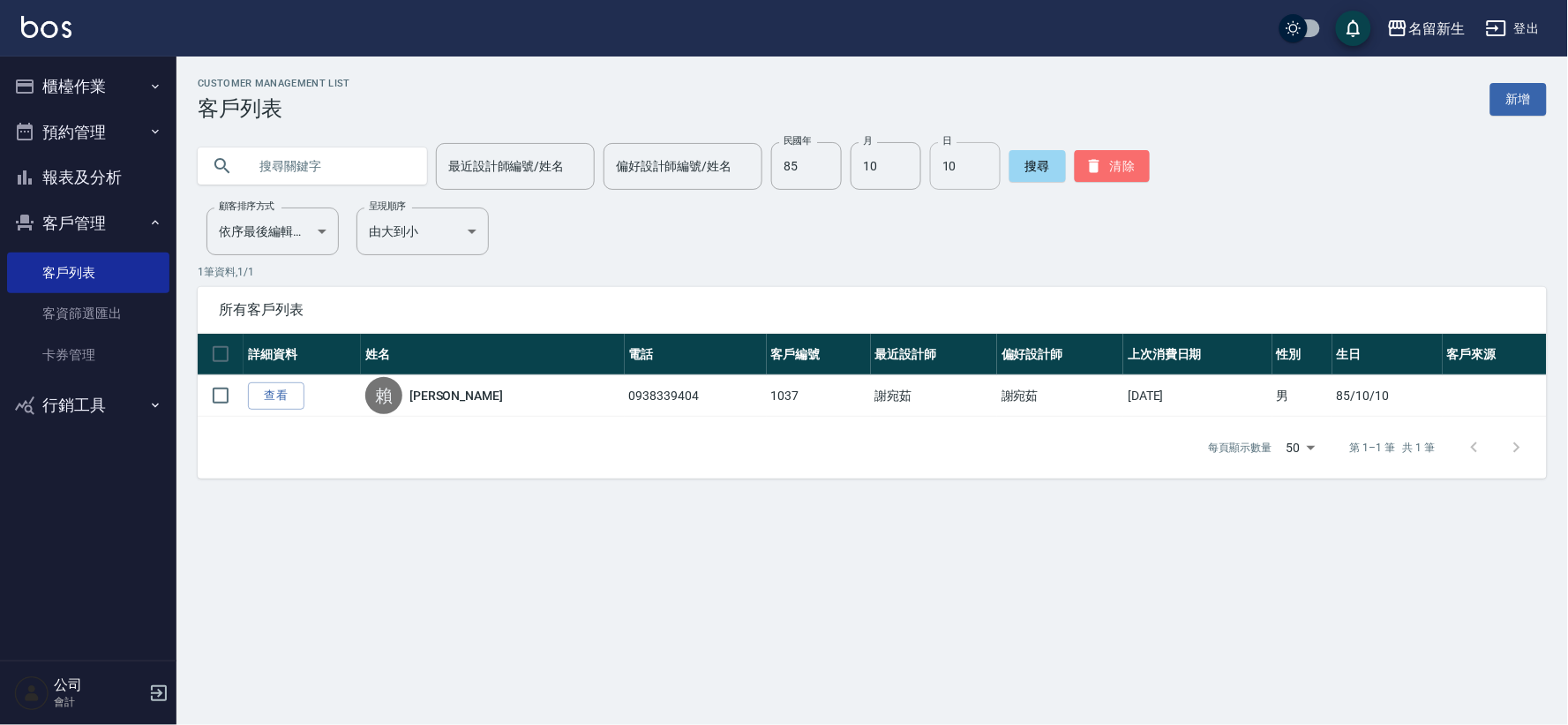
drag, startPoint x: 1101, startPoint y: 171, endPoint x: 937, endPoint y: 183, distance: 164.4
click at [1101, 171] on button "清除" at bounding box center [1113, 166] width 75 height 31
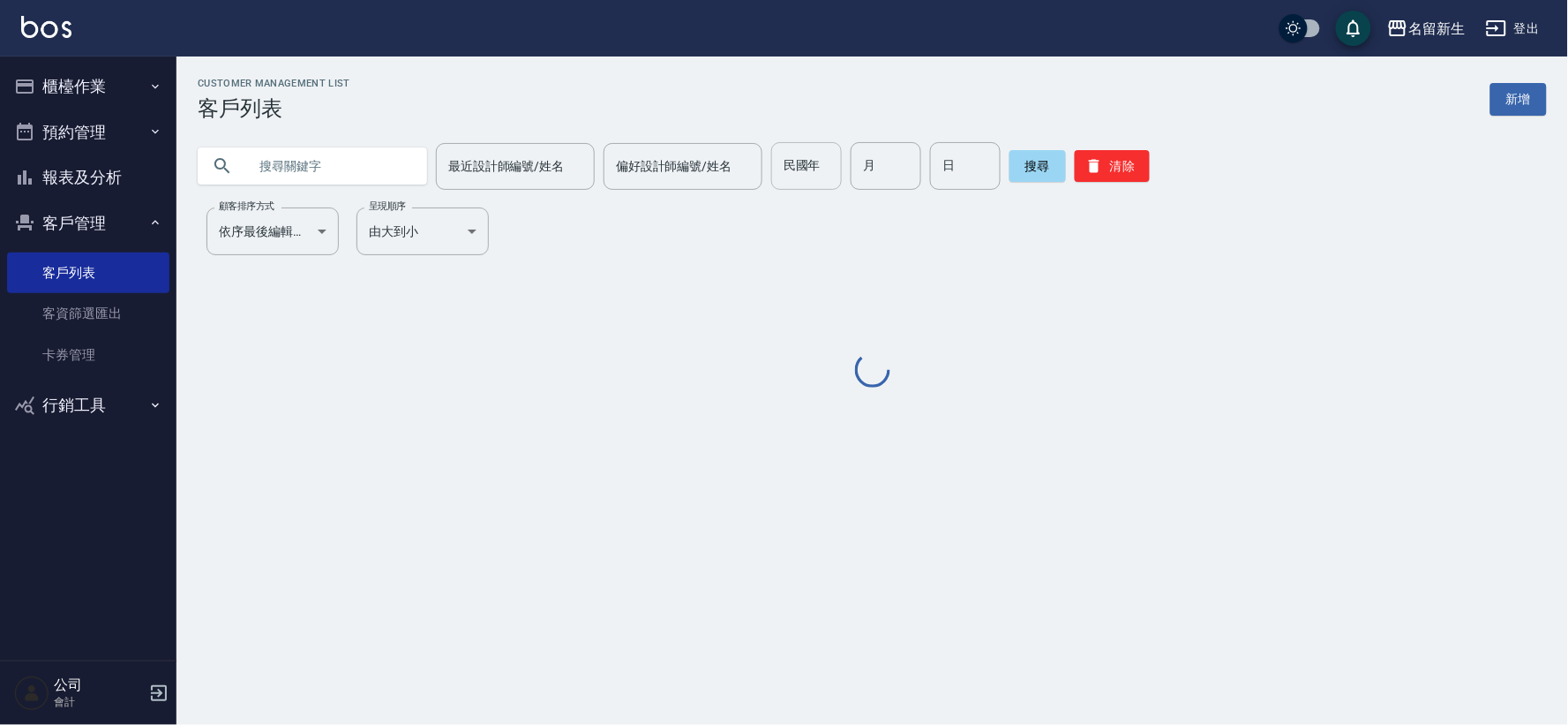
click at [814, 171] on div "民國年 民國年" at bounding box center [807, 165] width 71 height 47
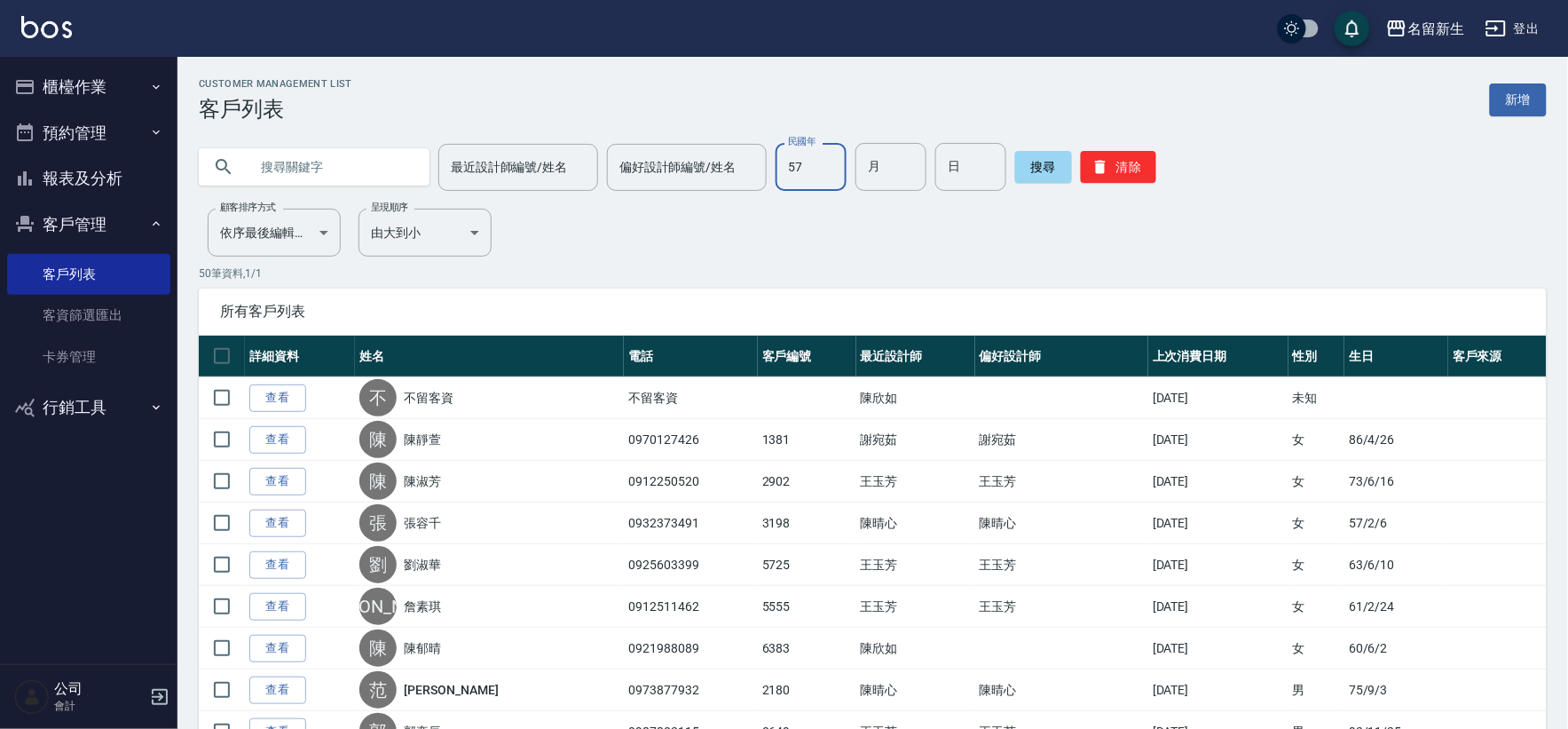
type input "57"
type input "06"
type input "30"
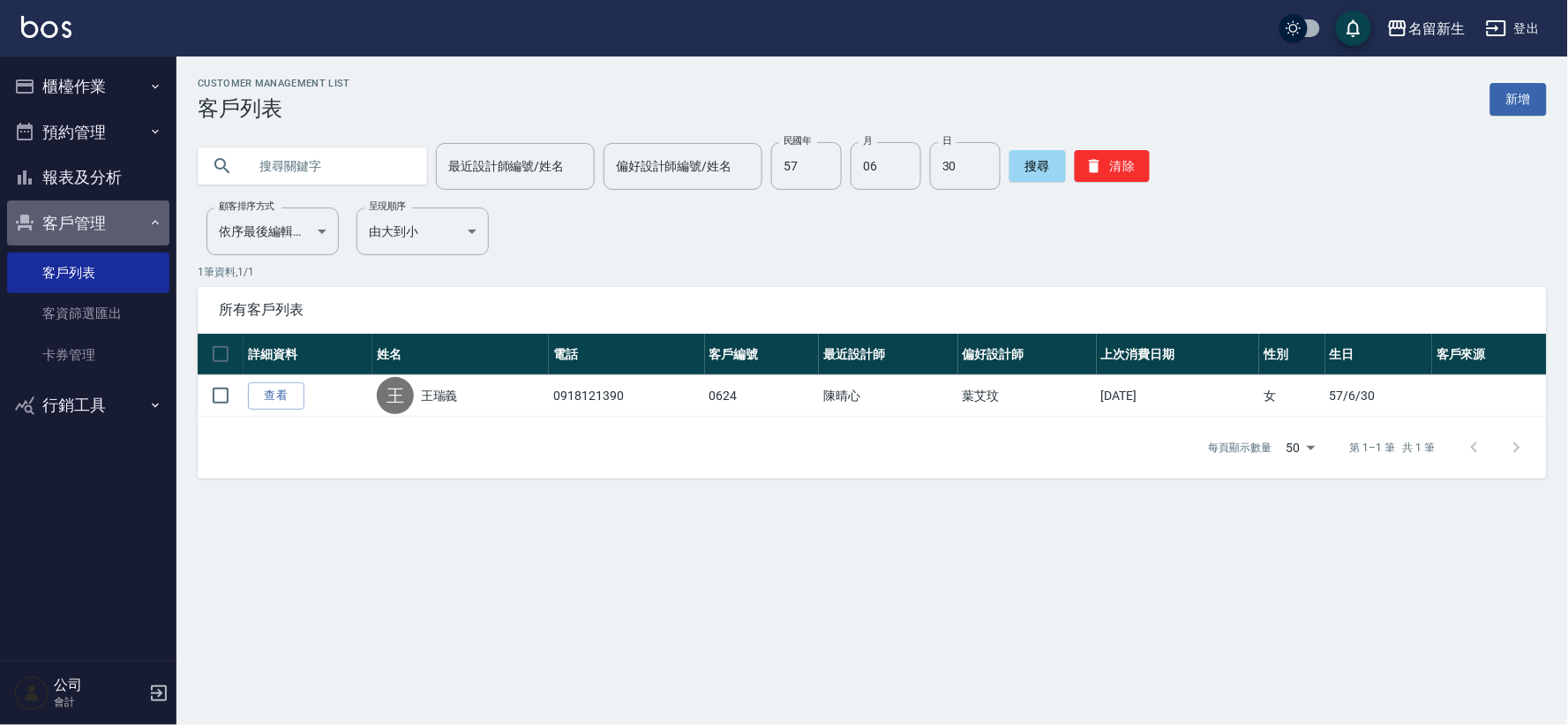
click at [83, 218] on button "客戶管理" at bounding box center [88, 223] width 162 height 46
click at [86, 215] on button "客戶管理" at bounding box center [88, 223] width 162 height 46
click at [87, 217] on button "客戶管理" at bounding box center [88, 223] width 162 height 46
click at [76, 218] on button "客戶管理" at bounding box center [88, 223] width 162 height 46
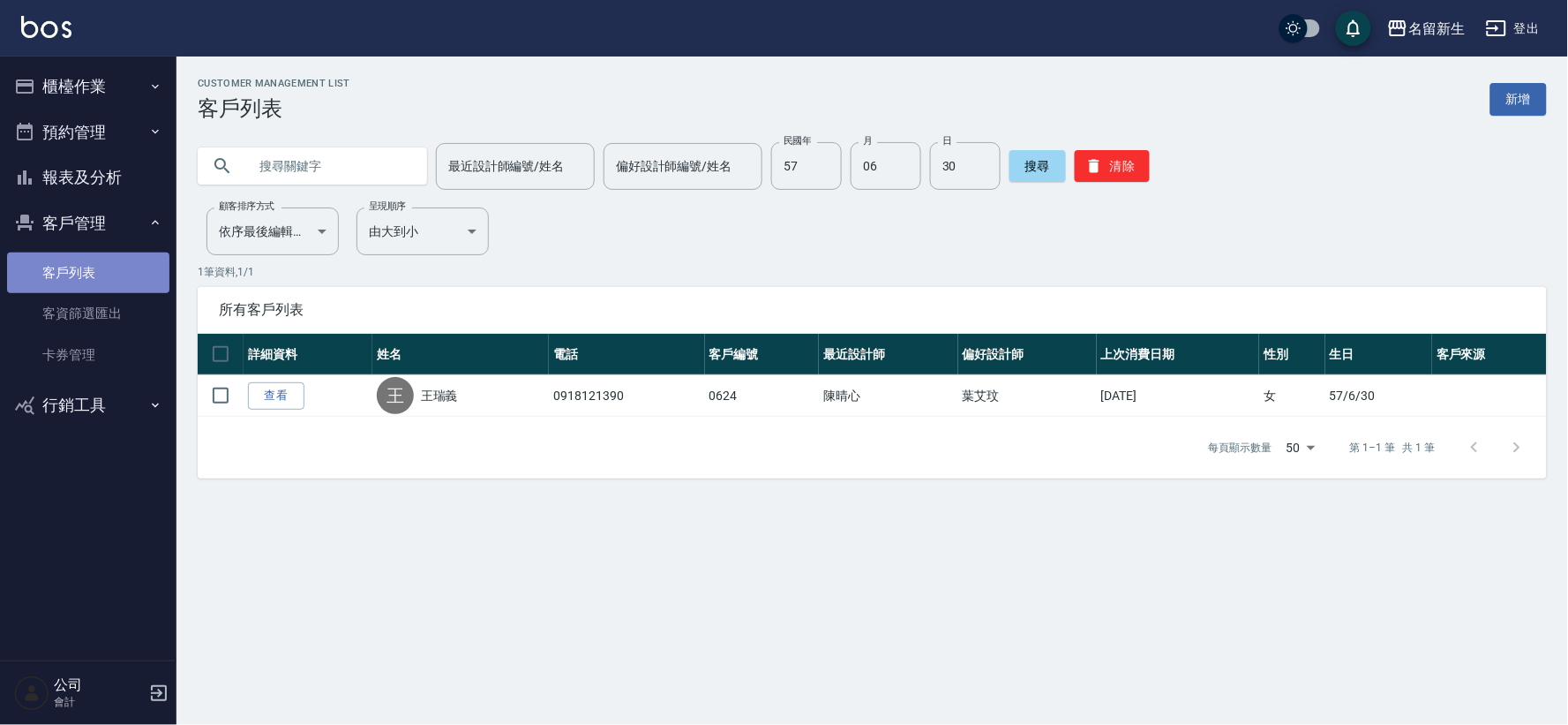
click at [100, 253] on link "客戶列表" at bounding box center [88, 272] width 162 height 40
click at [68, 227] on button "客戶管理" at bounding box center [88, 223] width 162 height 46
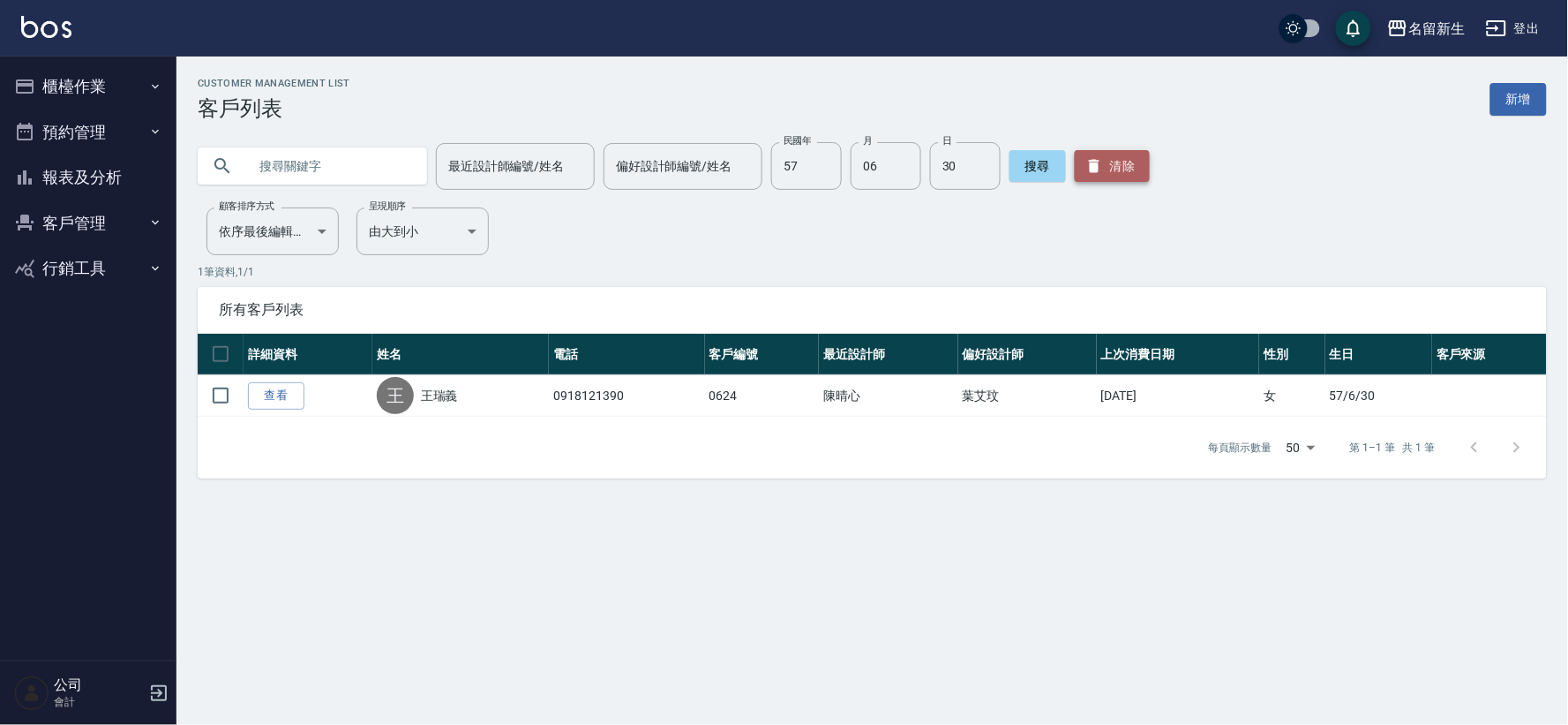
click at [1091, 165] on icon "button" at bounding box center [1094, 165] width 11 height 13
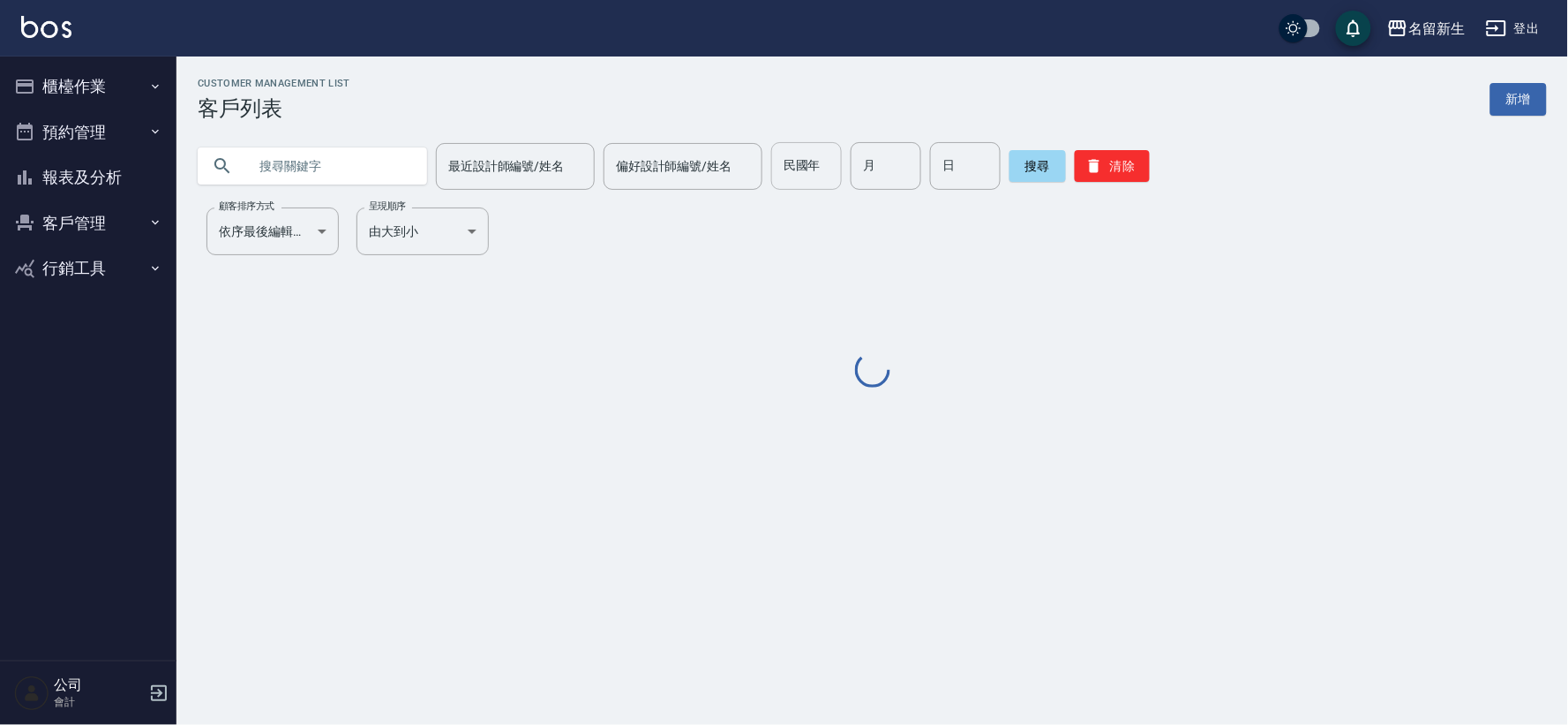
click at [818, 154] on input "民國年" at bounding box center [807, 165] width 71 height 47
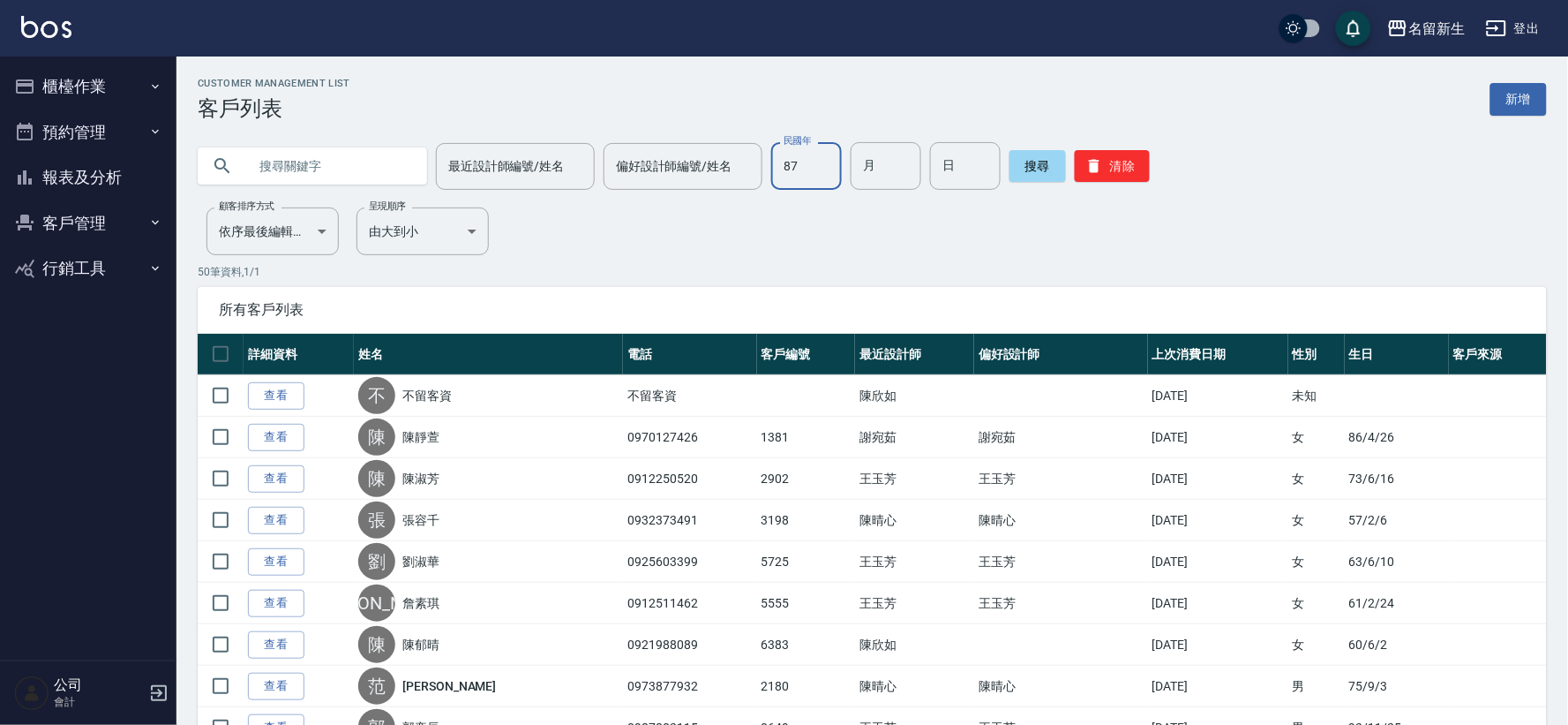
type input "87"
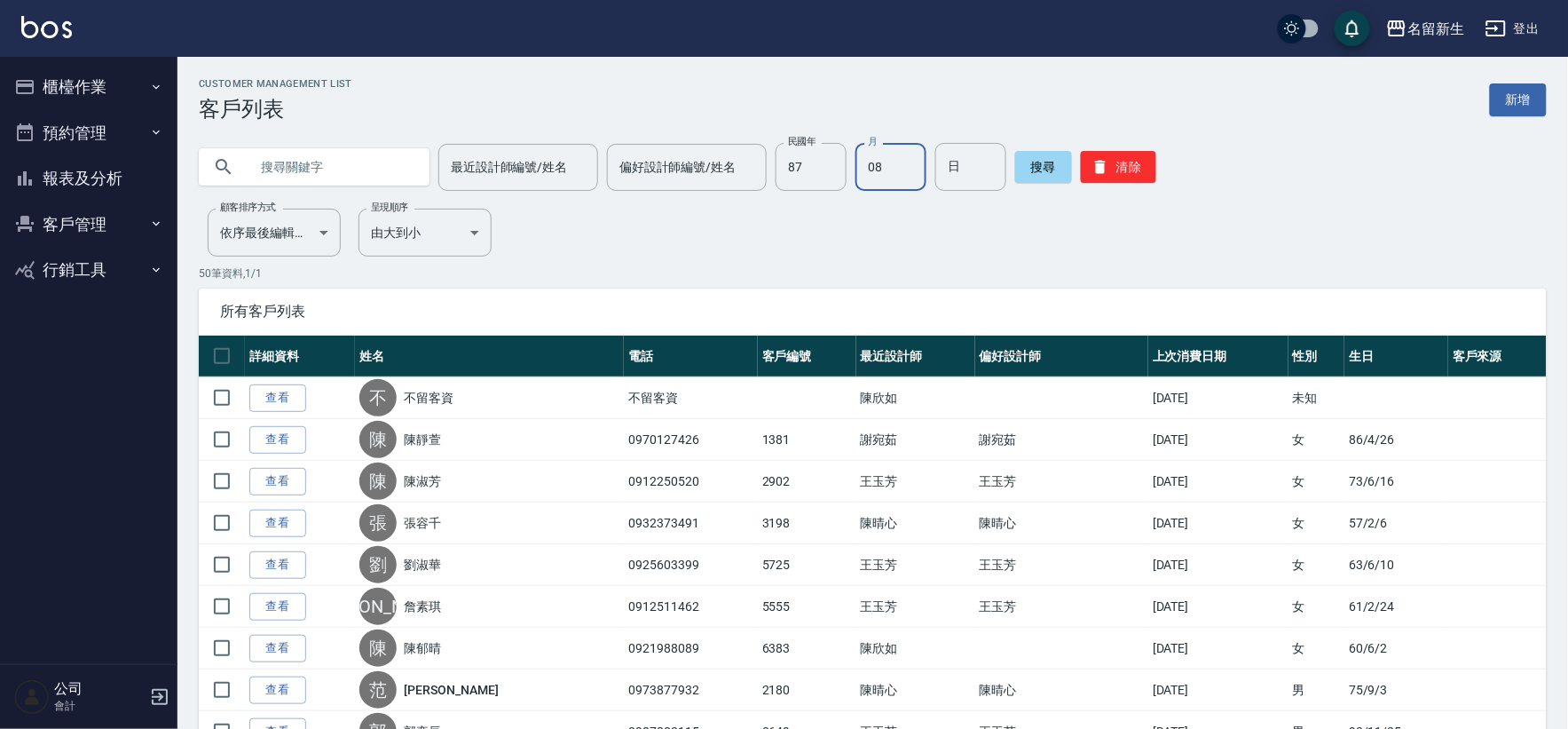
type input "08"
type input "13"
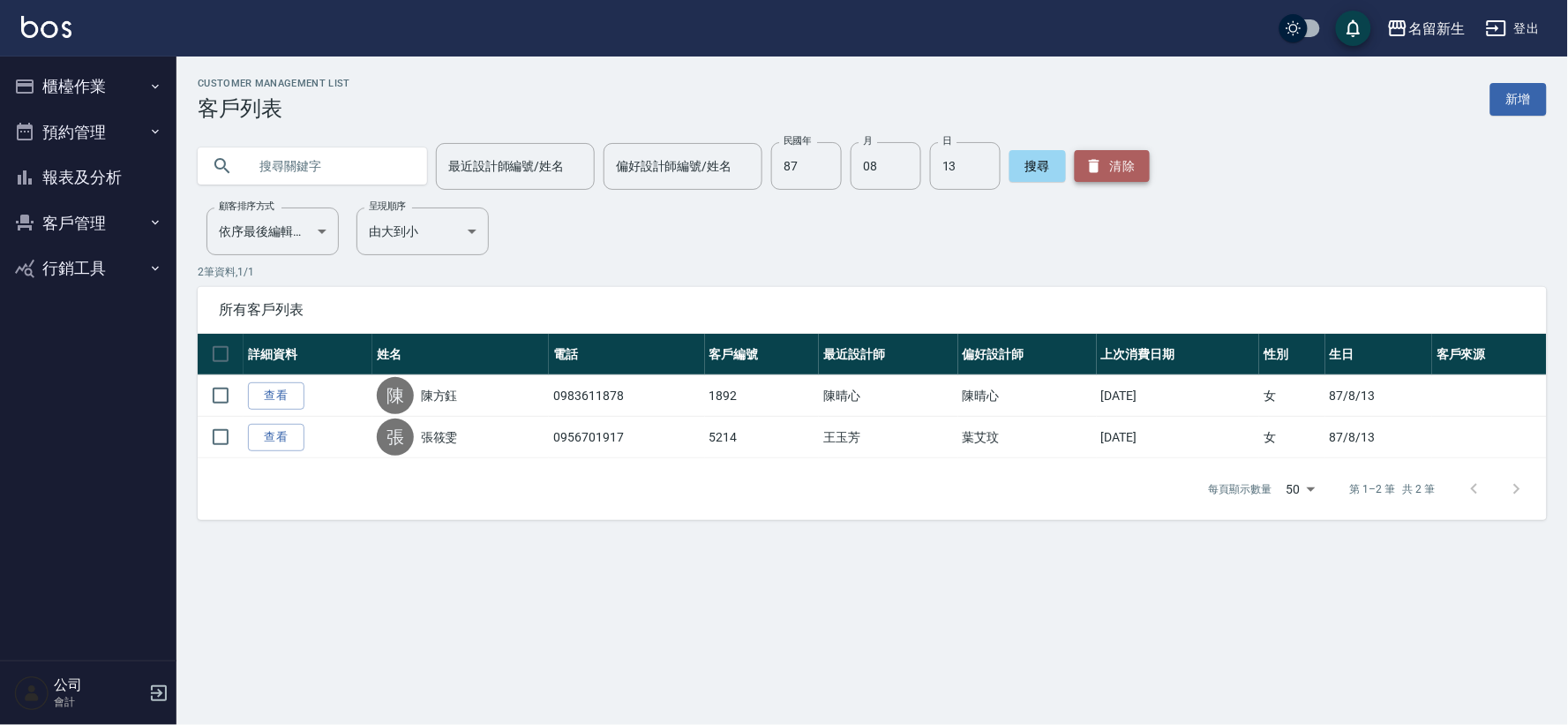
click at [1097, 170] on button "清除" at bounding box center [1113, 166] width 75 height 31
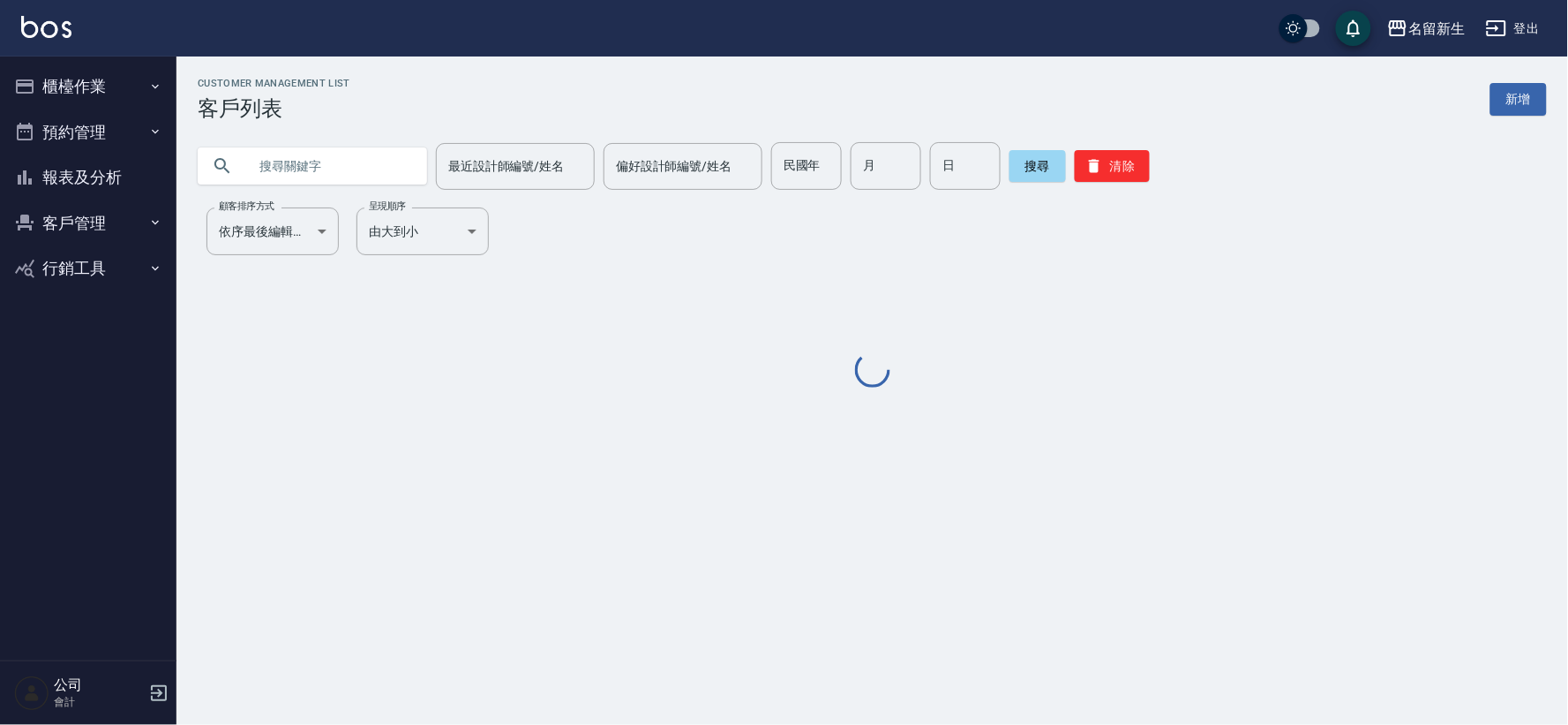
click at [135, 169] on button "報表及分析" at bounding box center [88, 177] width 162 height 46
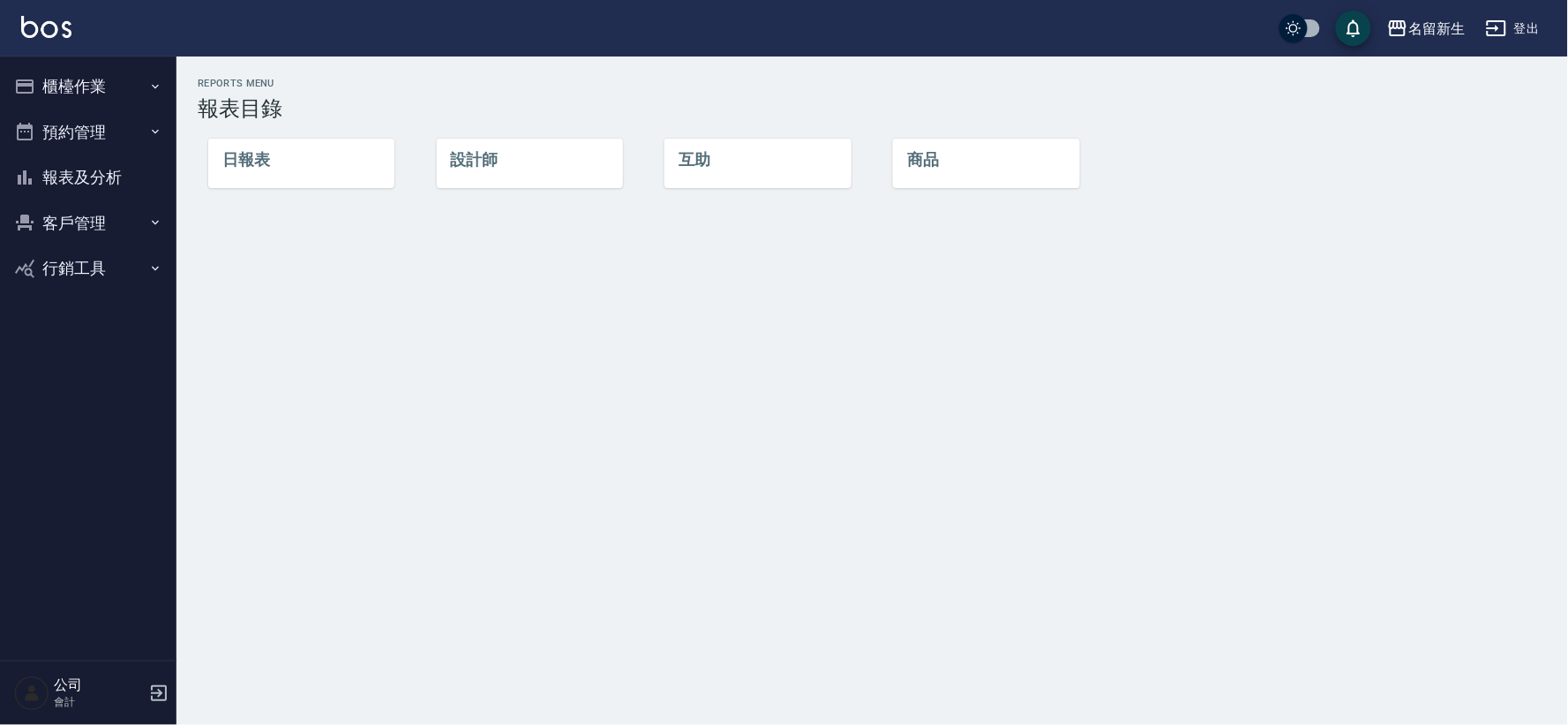
click at [271, 162] on li "日報表" at bounding box center [301, 159] width 186 height 42
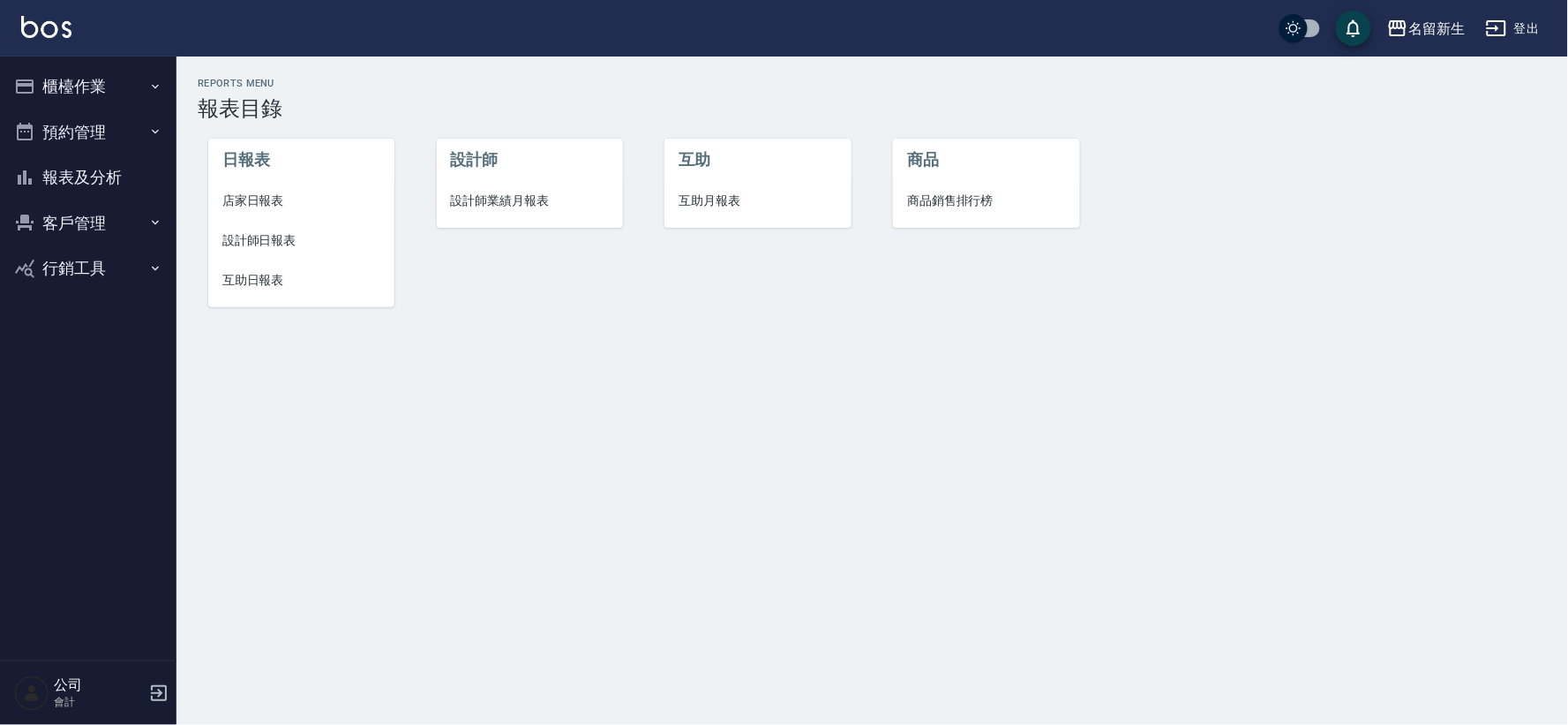
click at [63, 229] on button "客戶管理" at bounding box center [88, 223] width 162 height 46
click at [62, 253] on link "客戶列表" at bounding box center [88, 272] width 162 height 40
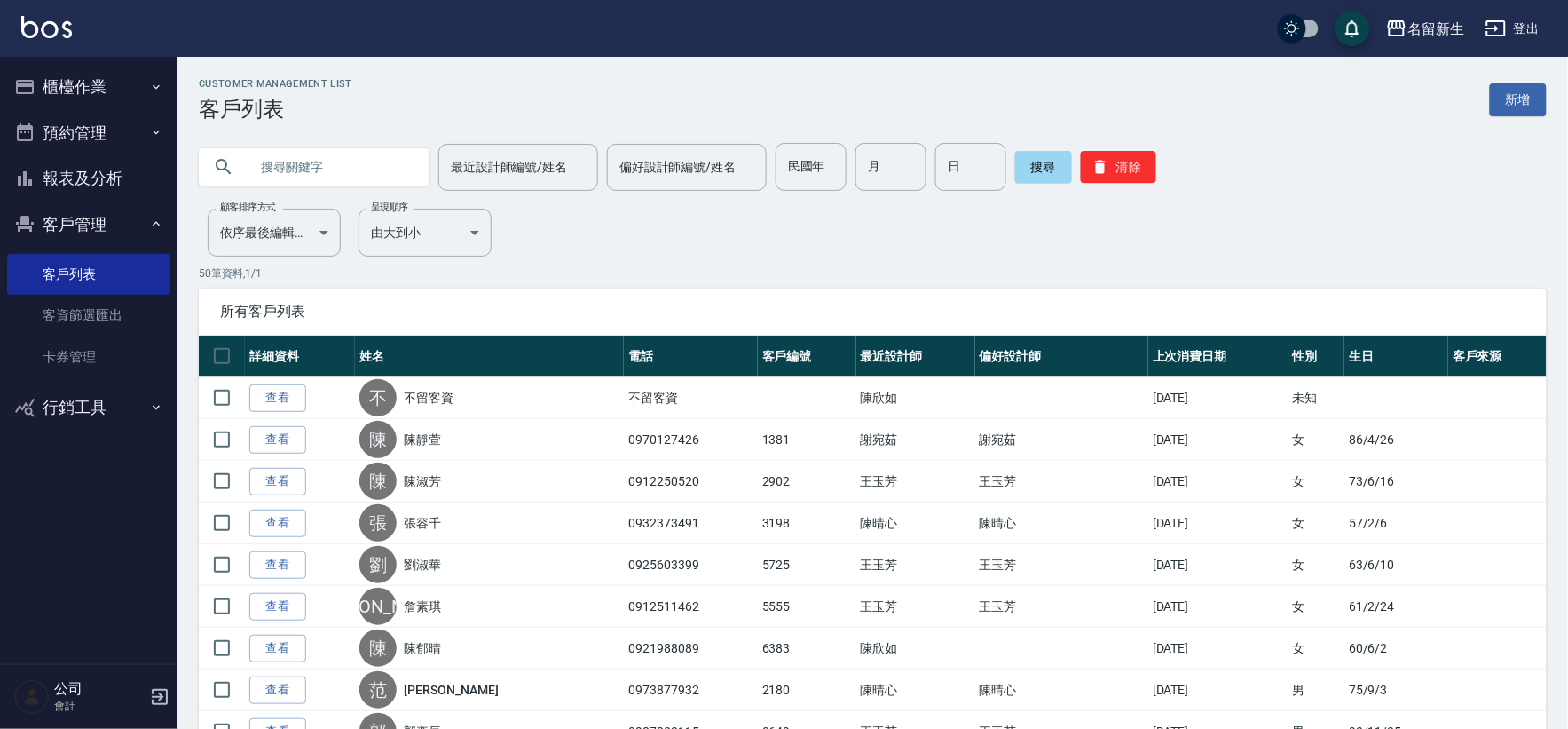
click at [240, 174] on div at bounding box center [314, 167] width 231 height 38
click at [271, 168] on input "text" at bounding box center [331, 166] width 167 height 47
type input "古"
